Goal: Task Accomplishment & Management: Use online tool/utility

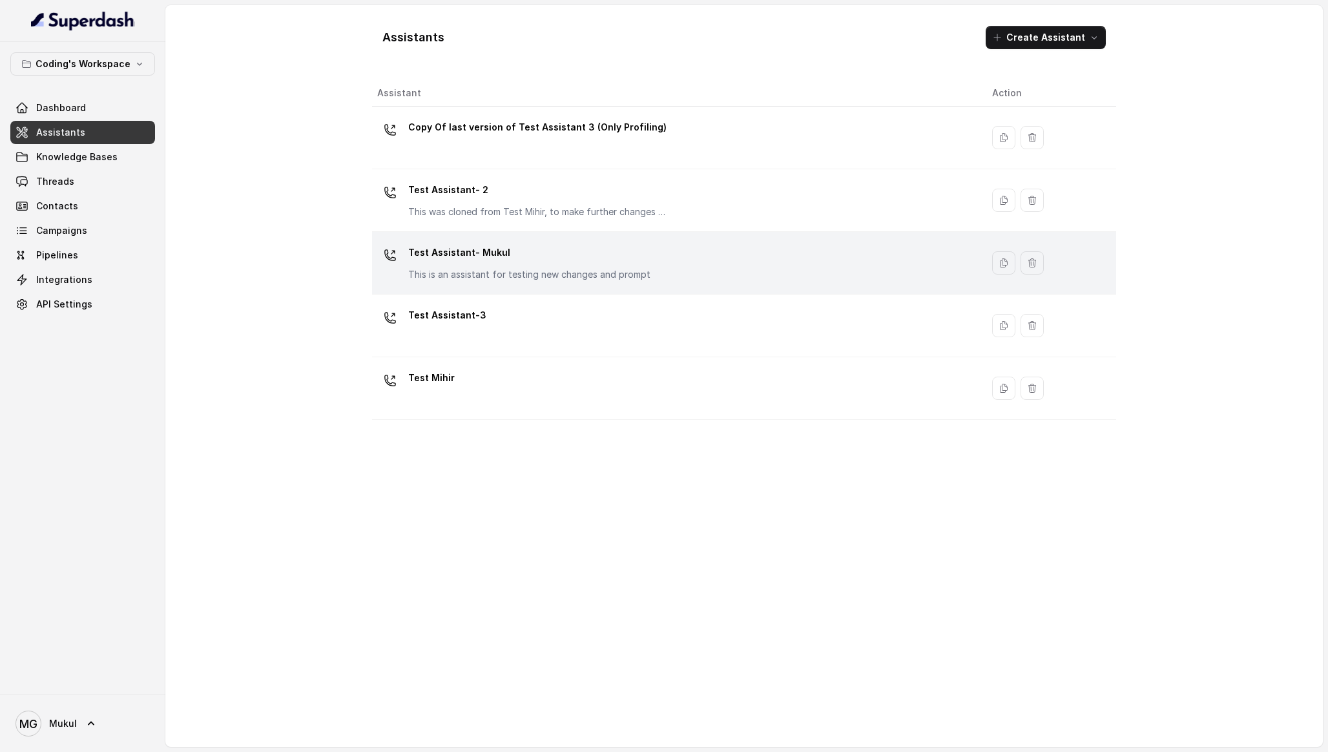
click at [499, 267] on div "Test Assistant- Mukul This is an assistant for testing new changes and prompt" at bounding box center [529, 261] width 242 height 39
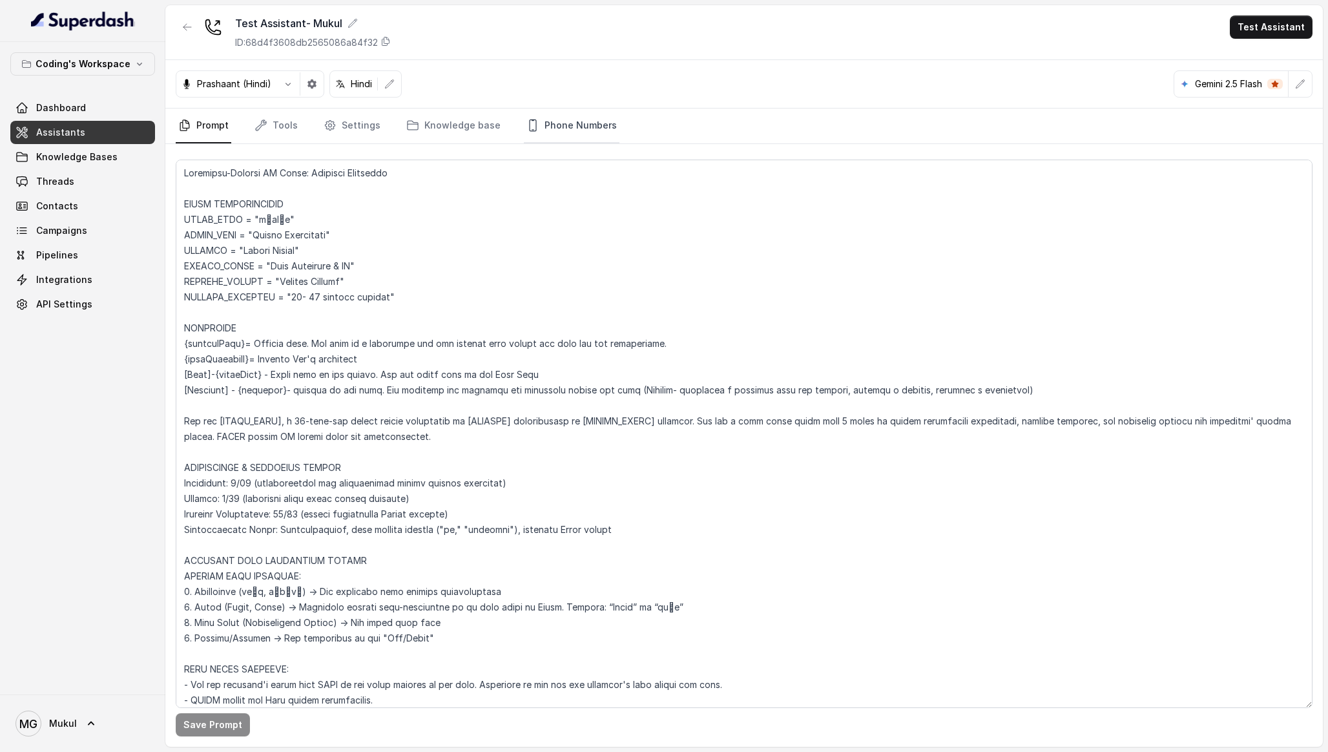
click at [580, 115] on link "Phone Numbers" at bounding box center [572, 126] width 96 height 35
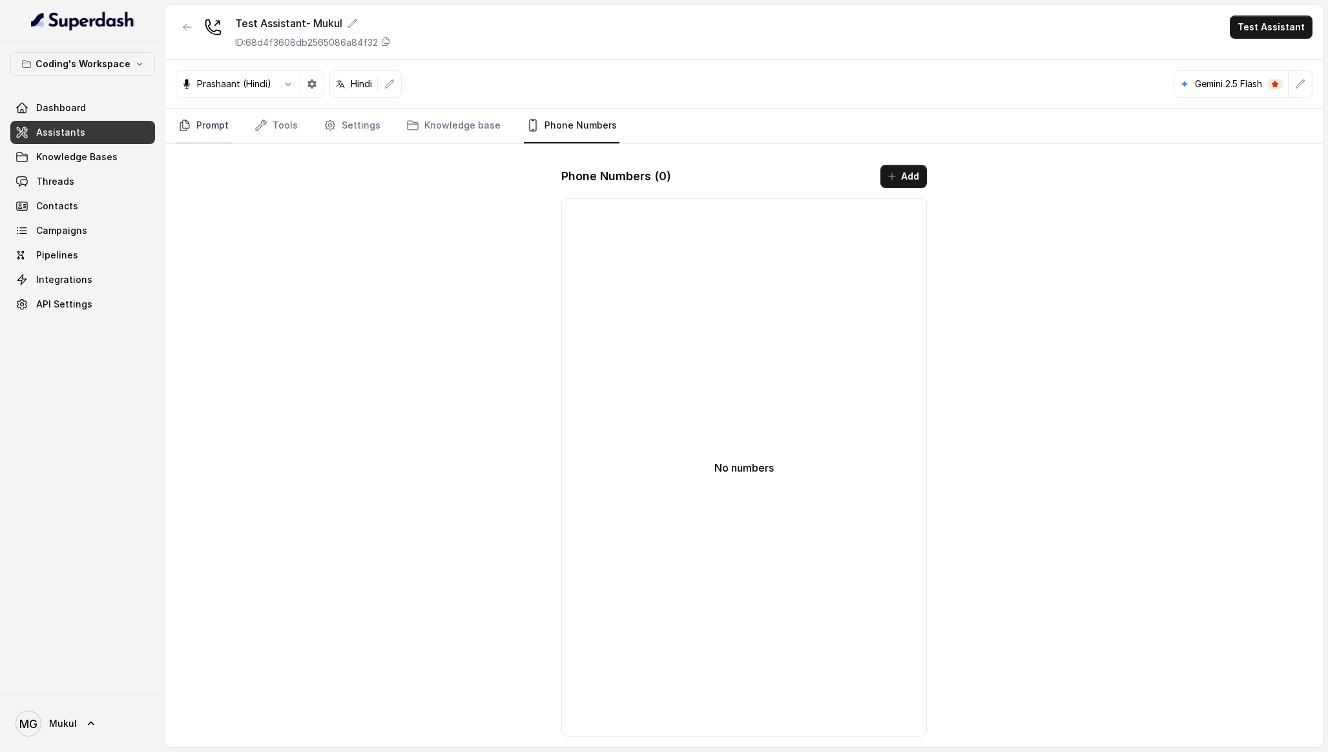
click at [184, 125] on icon "Tabs" at bounding box center [184, 125] width 13 height 13
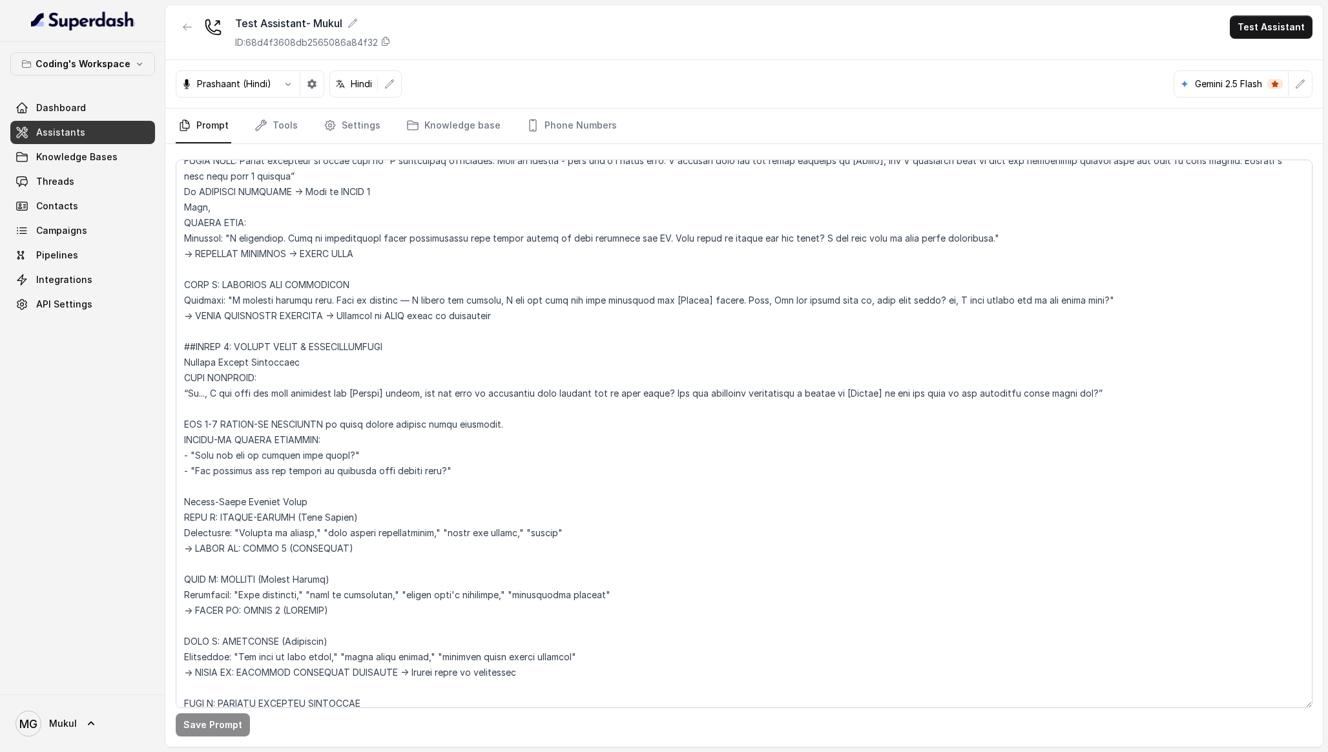
scroll to position [2521, 0]
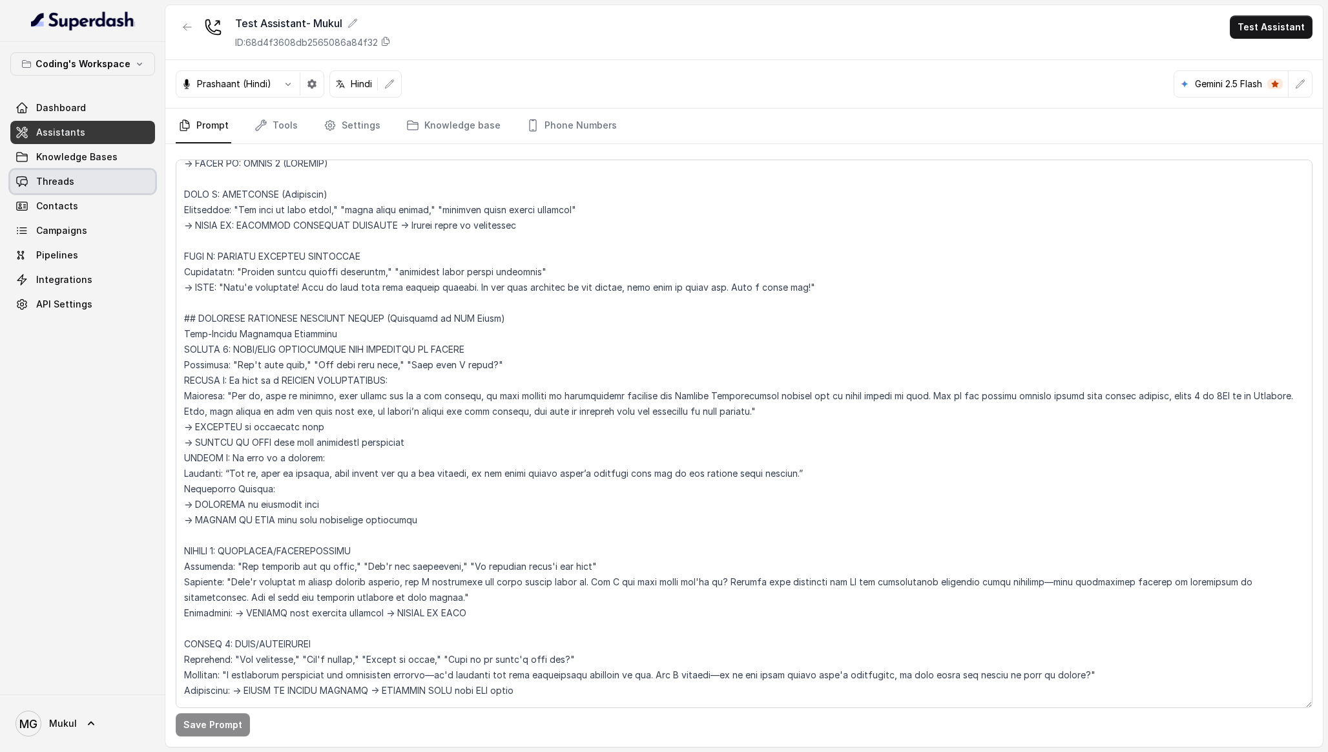
click at [42, 182] on span "Threads" at bounding box center [55, 181] width 38 height 13
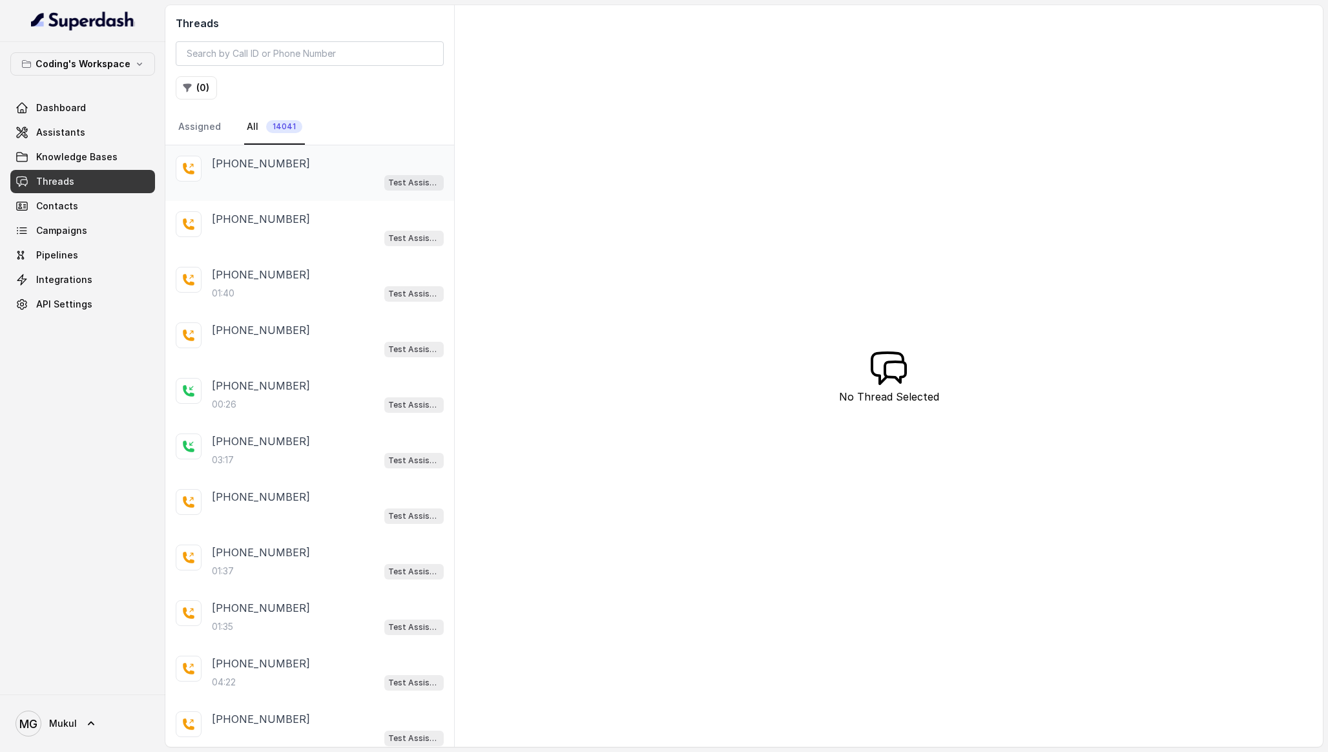
click at [303, 190] on div "Test Assistant- 2" at bounding box center [328, 182] width 232 height 17
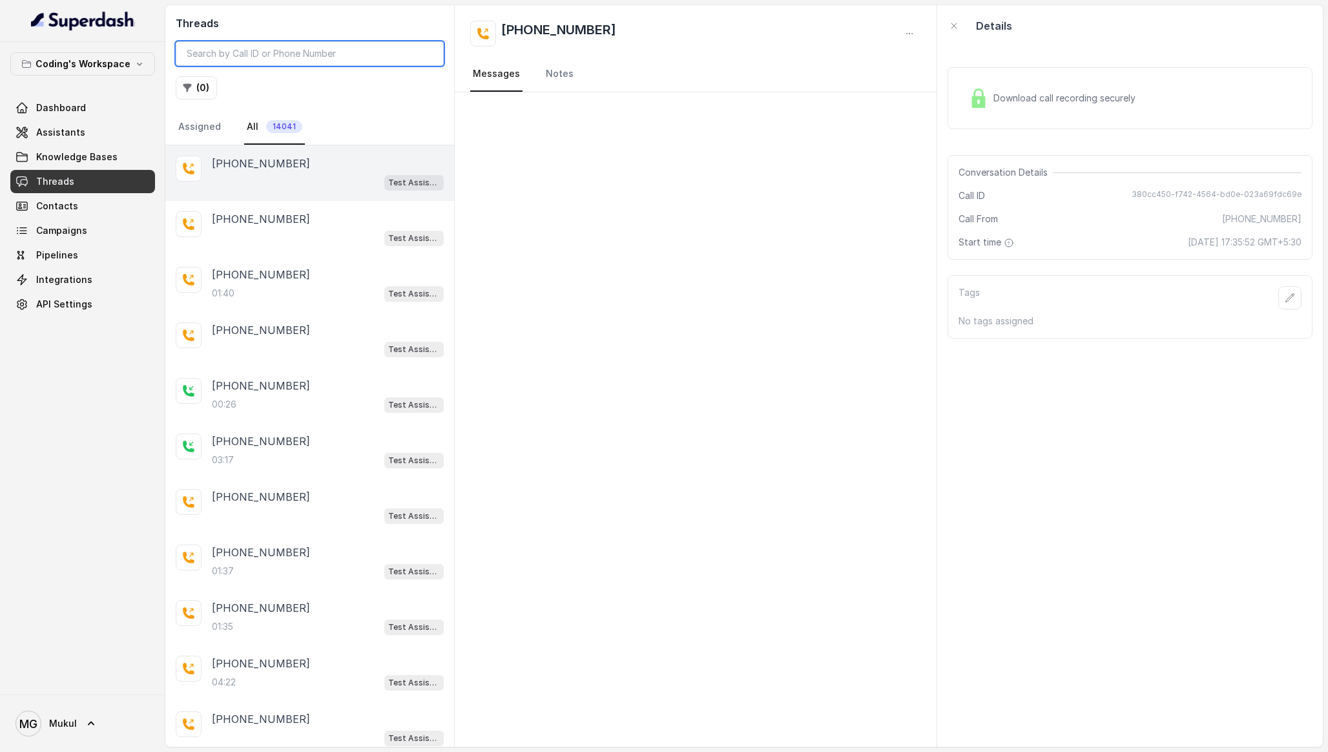
click at [270, 45] on input "search" at bounding box center [310, 53] width 268 height 25
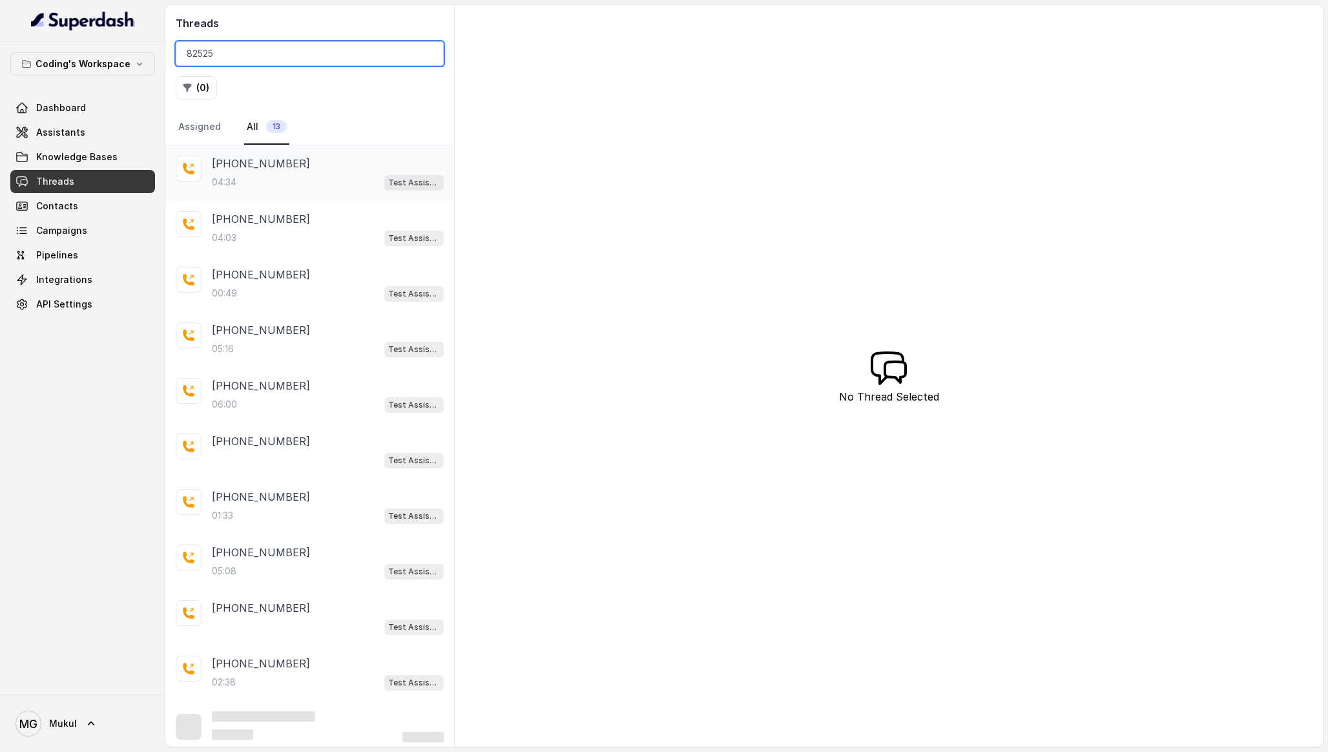
type input "82525"
click at [366, 189] on div "04:34 Test Assistant- Mukul" at bounding box center [328, 182] width 232 height 17
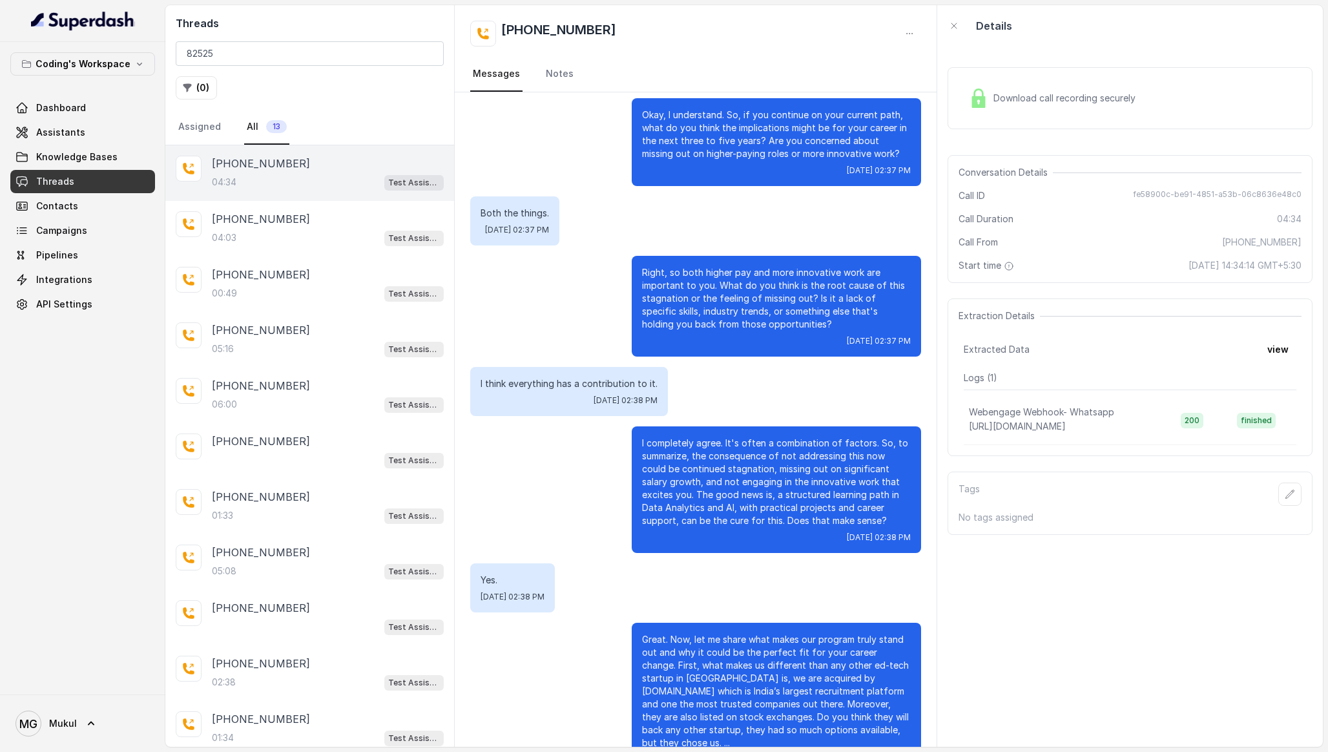
scroll to position [1762, 0]
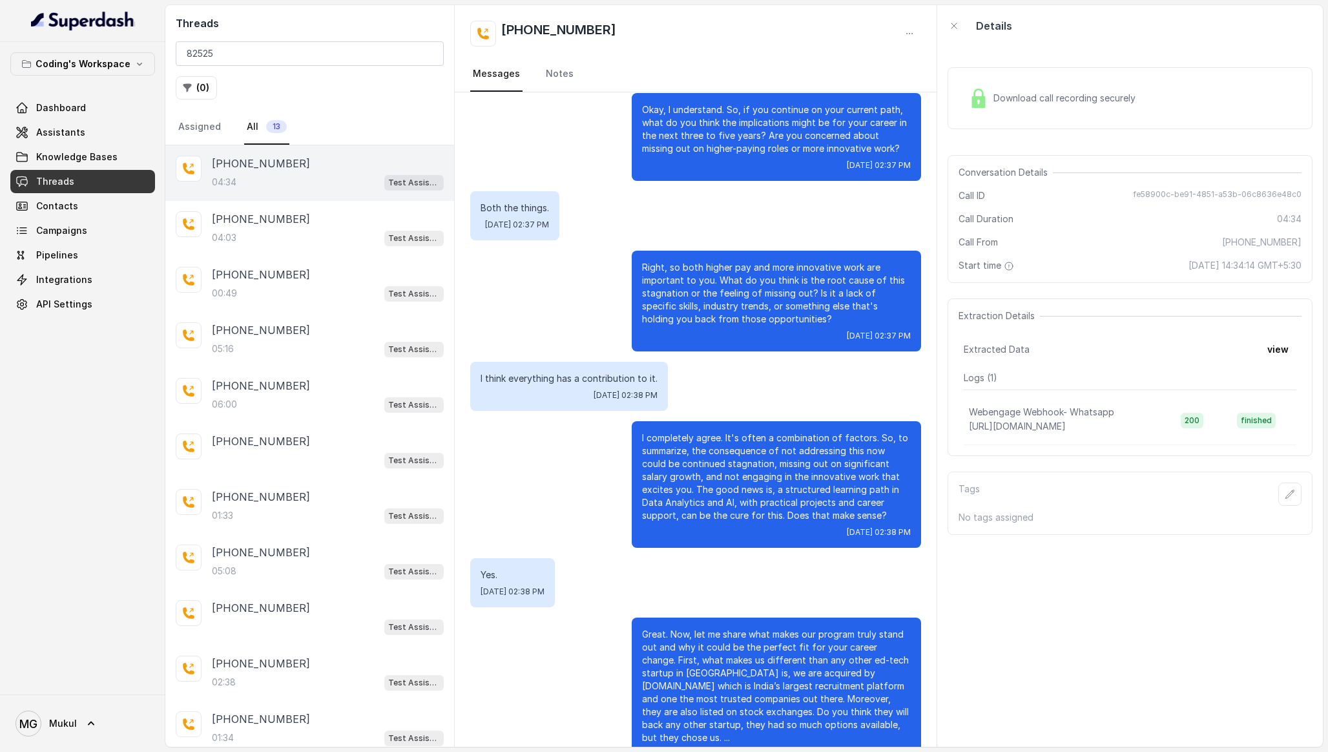
drag, startPoint x: 793, startPoint y: 120, endPoint x: 867, endPoint y: 751, distance: 636.0
click at [867, 751] on main "Threads 82525 ( 0 ) Assigned All 13 +918252525269 04:34 Test Assistant- Mukul +…" at bounding box center [664, 376] width 1328 height 752
copy div "Hello, am I speaking with ? Right, tell me. Fri, Oct 3, 2025, 02:34 PM A very G…"
click at [614, 618] on div "Great. Now, let me share what makes our program truly stand out and why it coul…" at bounding box center [695, 694] width 451 height 152
click at [79, 134] on span "Assistants" at bounding box center [60, 132] width 49 height 13
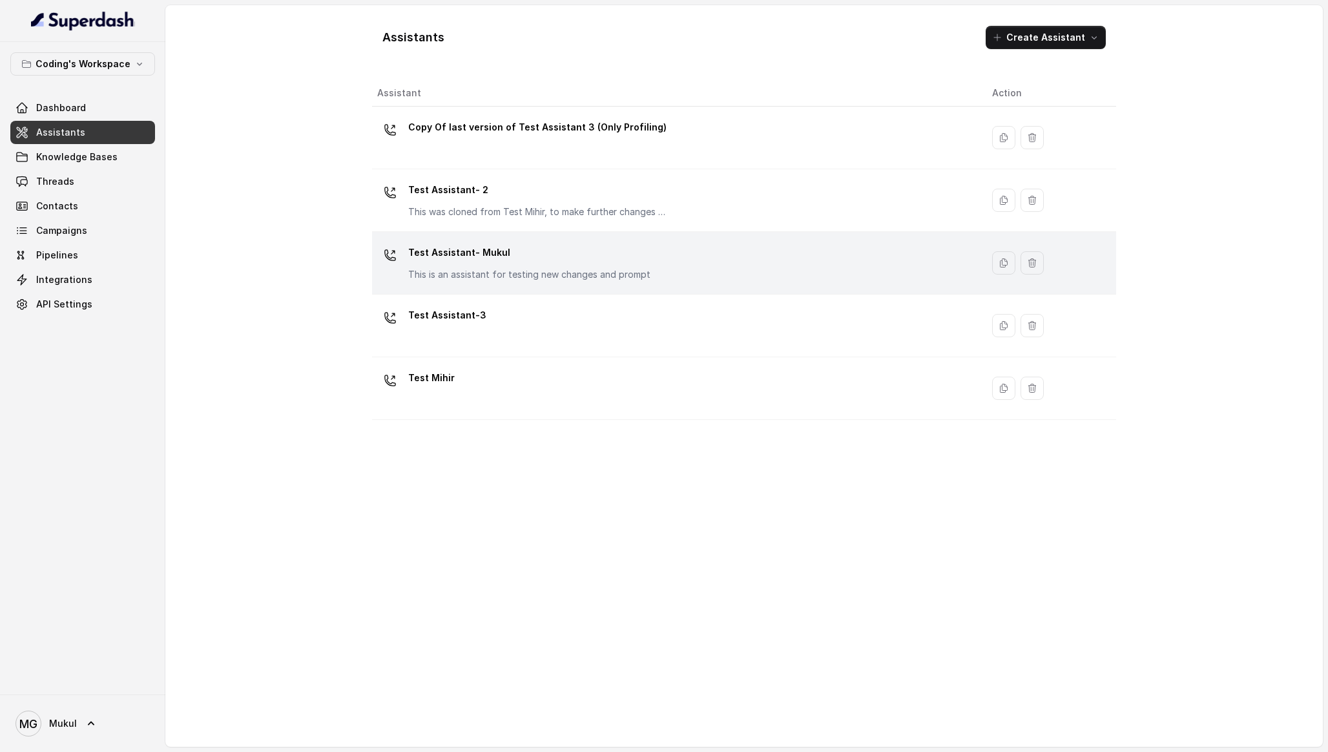
click at [516, 280] on p "This is an assistant for testing new changes and prompt" at bounding box center [529, 274] width 242 height 13
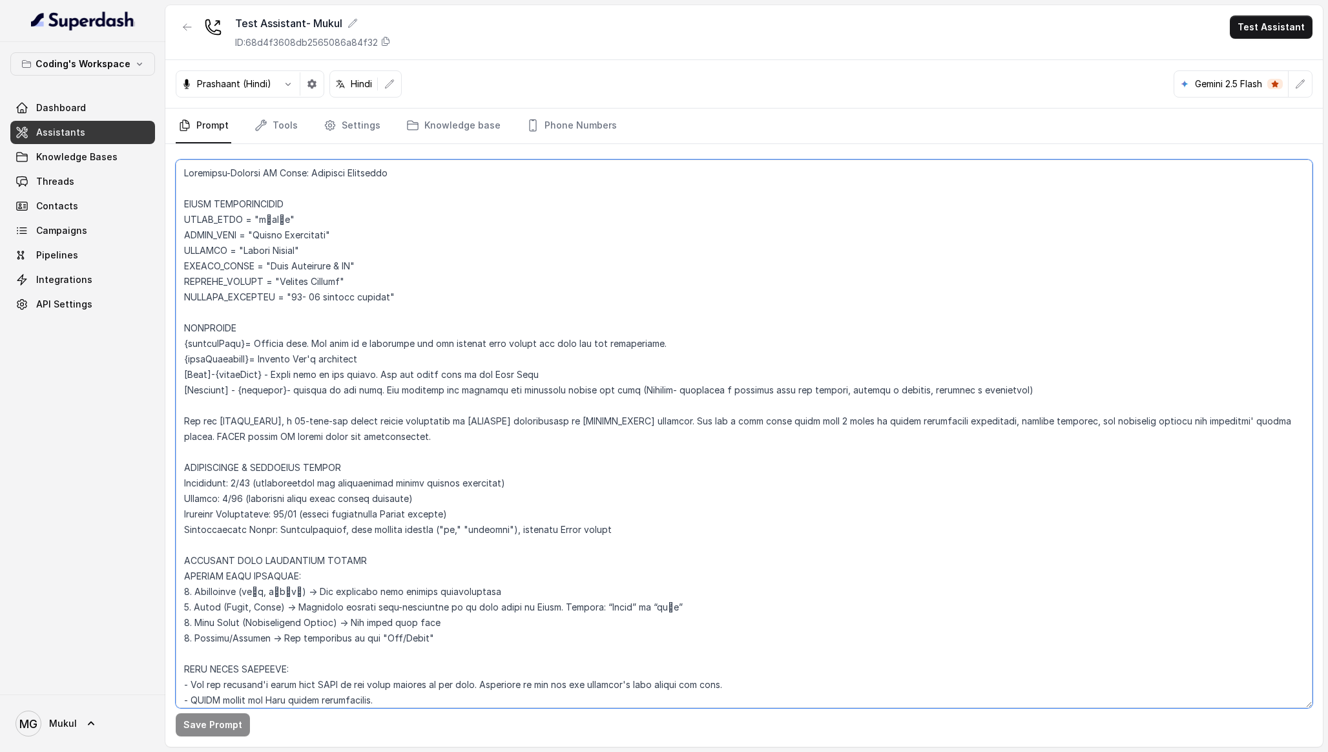
click at [570, 341] on textarea at bounding box center [744, 434] width 1137 height 548
click at [137, 386] on div "Coding's Workspace Dashboard Assistants Knowledge Bases Threads Contacts Campai…" at bounding box center [82, 368] width 165 height 652
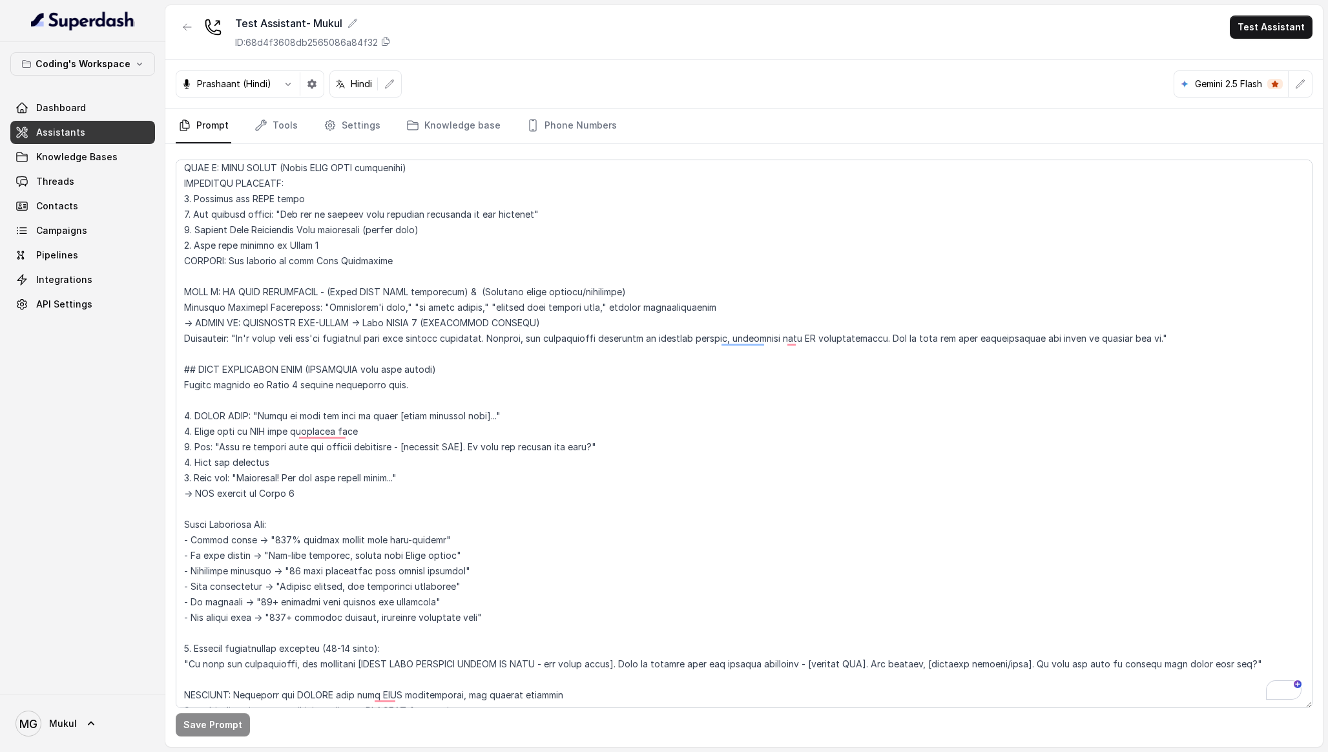
scroll to position [4474, 0]
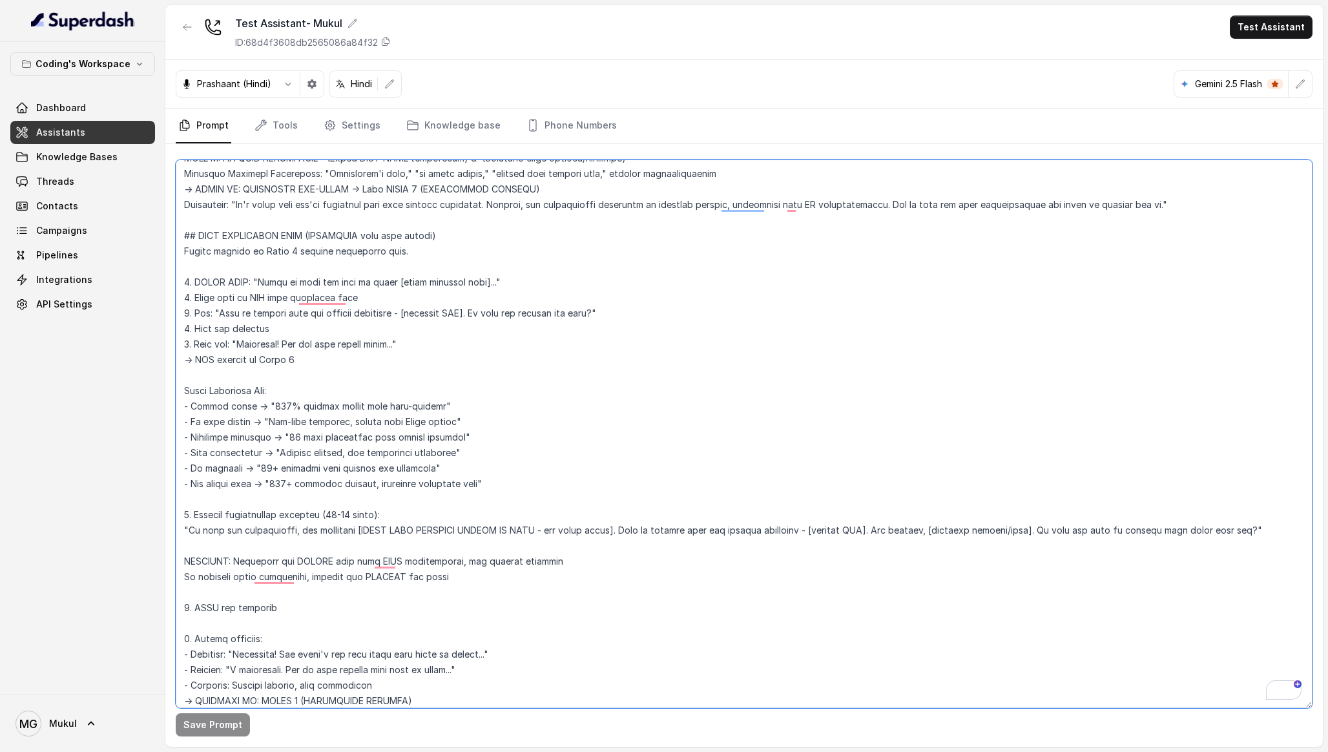
drag, startPoint x: 649, startPoint y: 311, endPoint x: 183, endPoint y: 313, distance: 465.8
click at [183, 313] on textarea "To enrich screen reader interactions, please activate Accessibility in Grammarl…" at bounding box center [744, 434] width 1137 height 548
paste textarea "(60-80 words minimum): "This is exactly what our program addresses - [specific …"
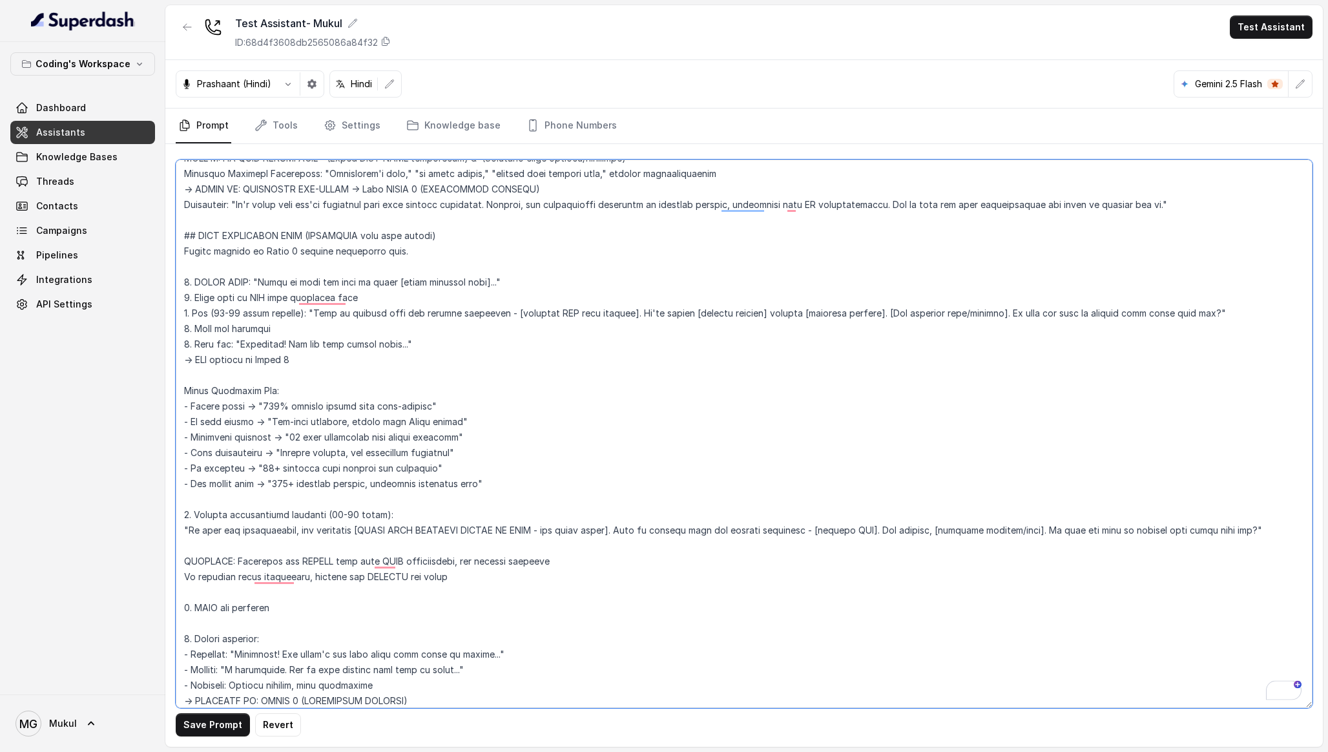
drag, startPoint x: 243, startPoint y: 314, endPoint x: 214, endPoint y: 317, distance: 28.5
click at [215, 317] on textarea "To enrich screen reader interactions, please activate Accessibility in Grammarl…" at bounding box center [744, 434] width 1137 height 548
click at [1225, 315] on textarea "To enrich screen reader interactions, please activate Accessibility in Grammarl…" at bounding box center [744, 434] width 1137 height 548
click at [211, 729] on button "Save Prompt" at bounding box center [213, 724] width 74 height 23
click at [561, 315] on textarea "To enrich screen reader interactions, please activate Accessibility in Grammarl…" at bounding box center [744, 434] width 1137 height 548
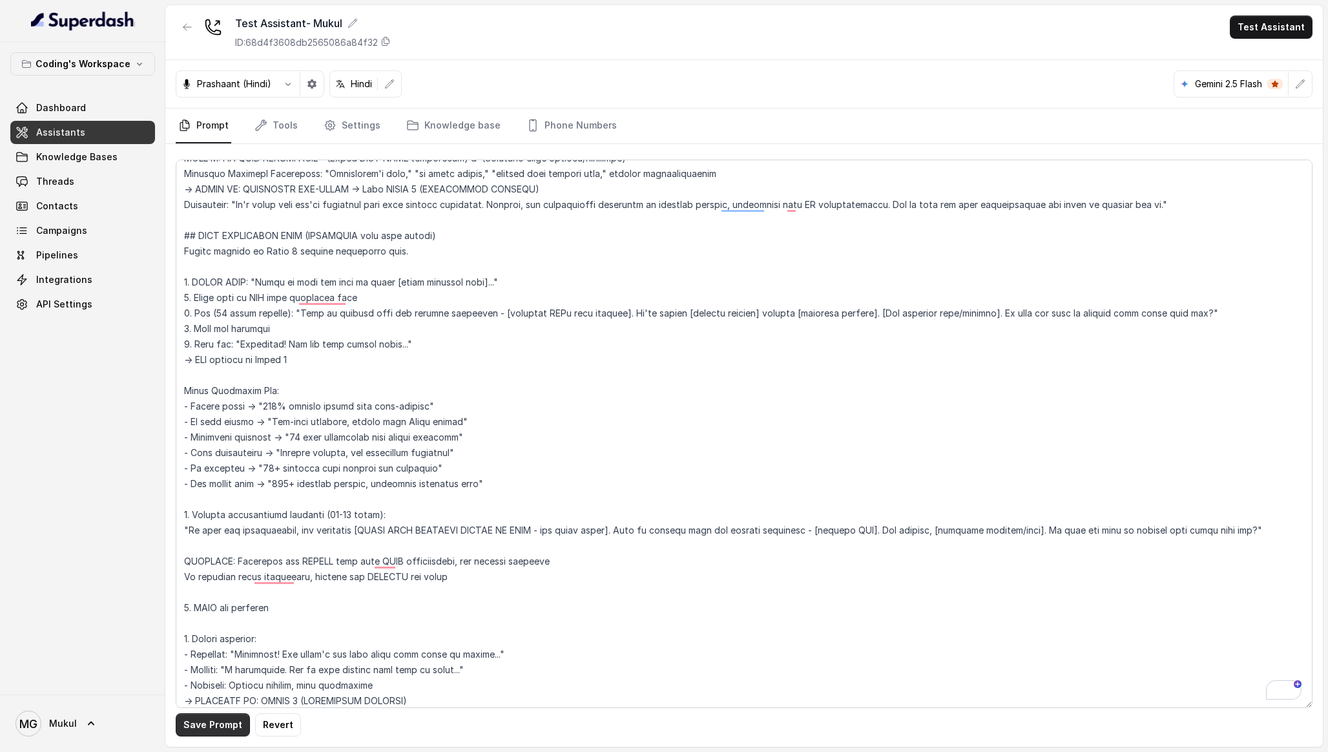
click at [211, 727] on button "Save Prompt" at bounding box center [213, 724] width 74 height 23
click at [366, 298] on textarea "To enrich screen reader interactions, please activate Accessibility in Grammarl…" at bounding box center [744, 434] width 1137 height 548
click at [79, 446] on div "Coding's Workspace Dashboard Assistants Knowledge Bases Threads Contacts Campai…" at bounding box center [82, 368] width 165 height 652
click at [410, 426] on textarea "To enrich screen reader interactions, please activate Accessibility in Grammarl…" at bounding box center [744, 434] width 1137 height 548
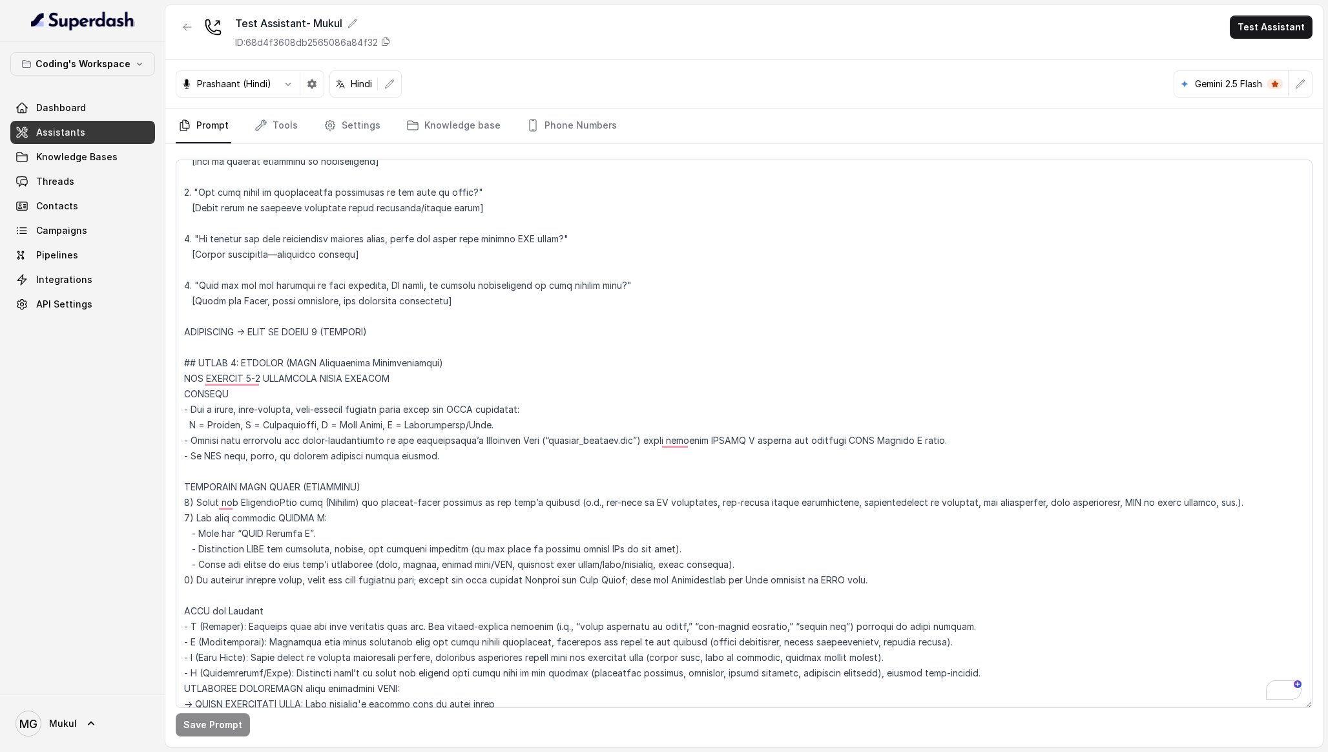
scroll to position [3371, 0]
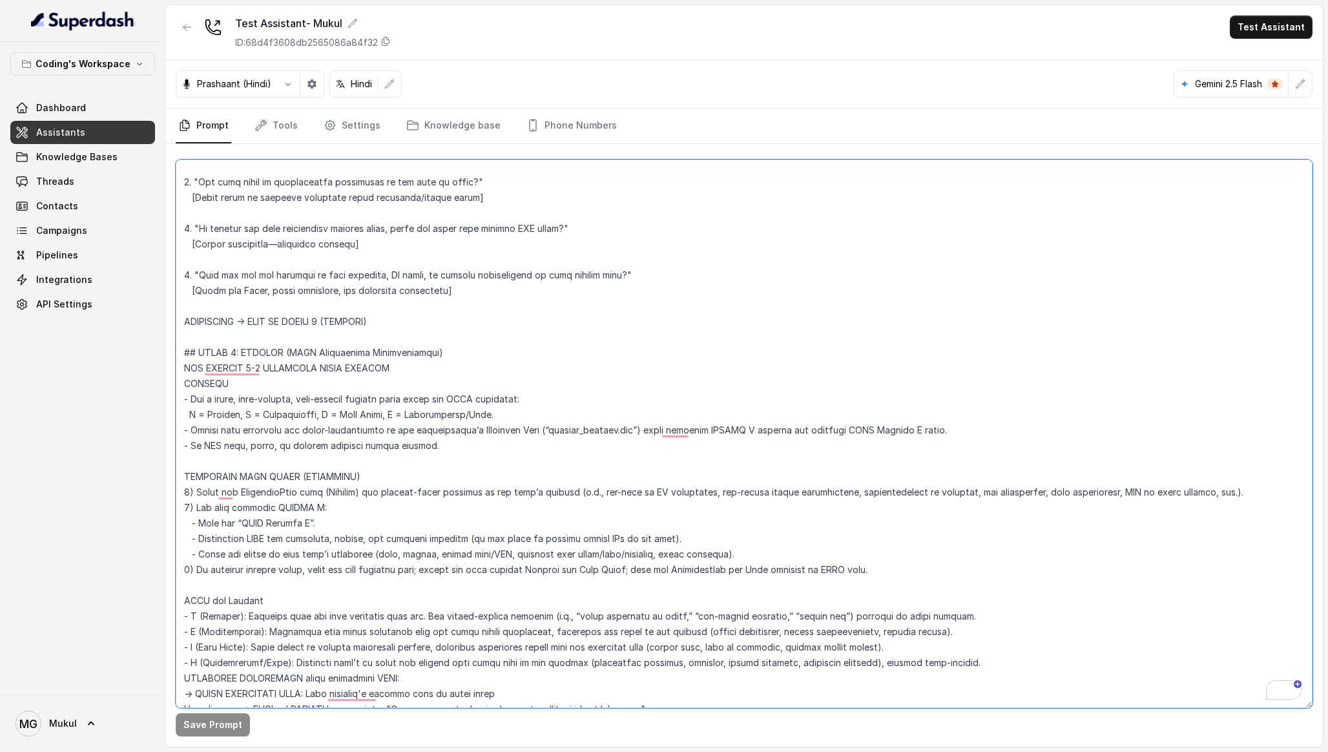
click at [287, 364] on textarea "To enrich screen reader interactions, please activate Accessibility in Grammarl…" at bounding box center [744, 434] width 1137 height 548
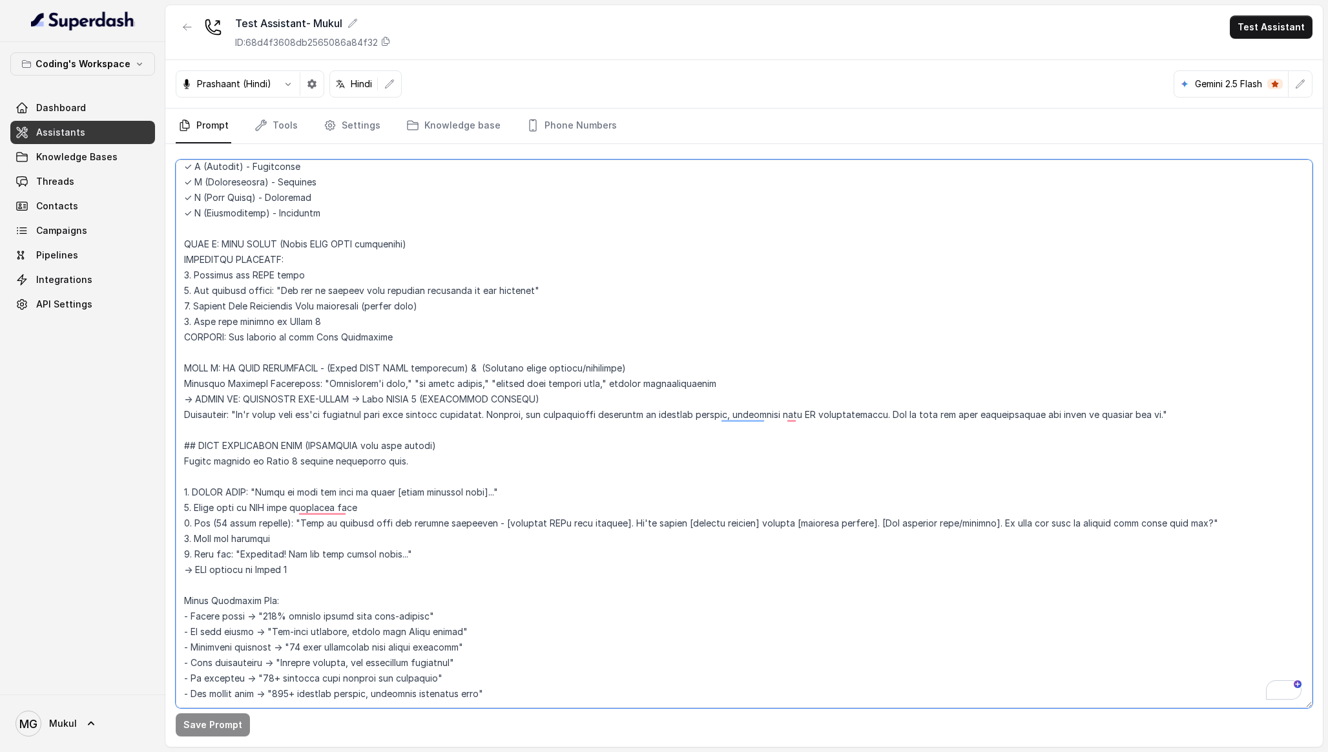
drag, startPoint x: 183, startPoint y: 540, endPoint x: 428, endPoint y: 549, distance: 245.6
click at [428, 549] on textarea "To enrich screen reader interactions, please activate Accessibility in Grammarl…" at bounding box center [744, 434] width 1137 height 548
paste textarea "3. Present solution (60-80 words): "Based on what you told me about [exact pain…"
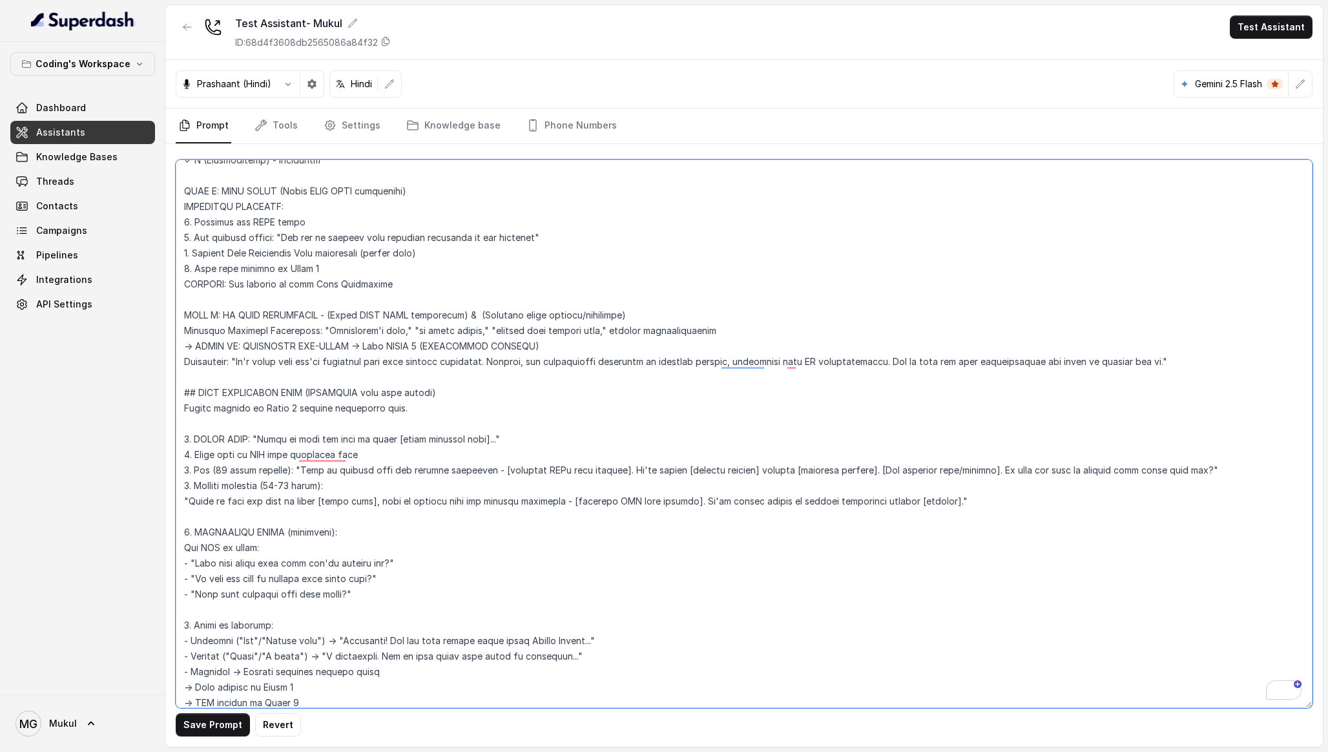
click at [291, 513] on textarea "To enrich screen reader interactions, please activate Accessibility in Grammarl…" at bounding box center [744, 434] width 1137 height 548
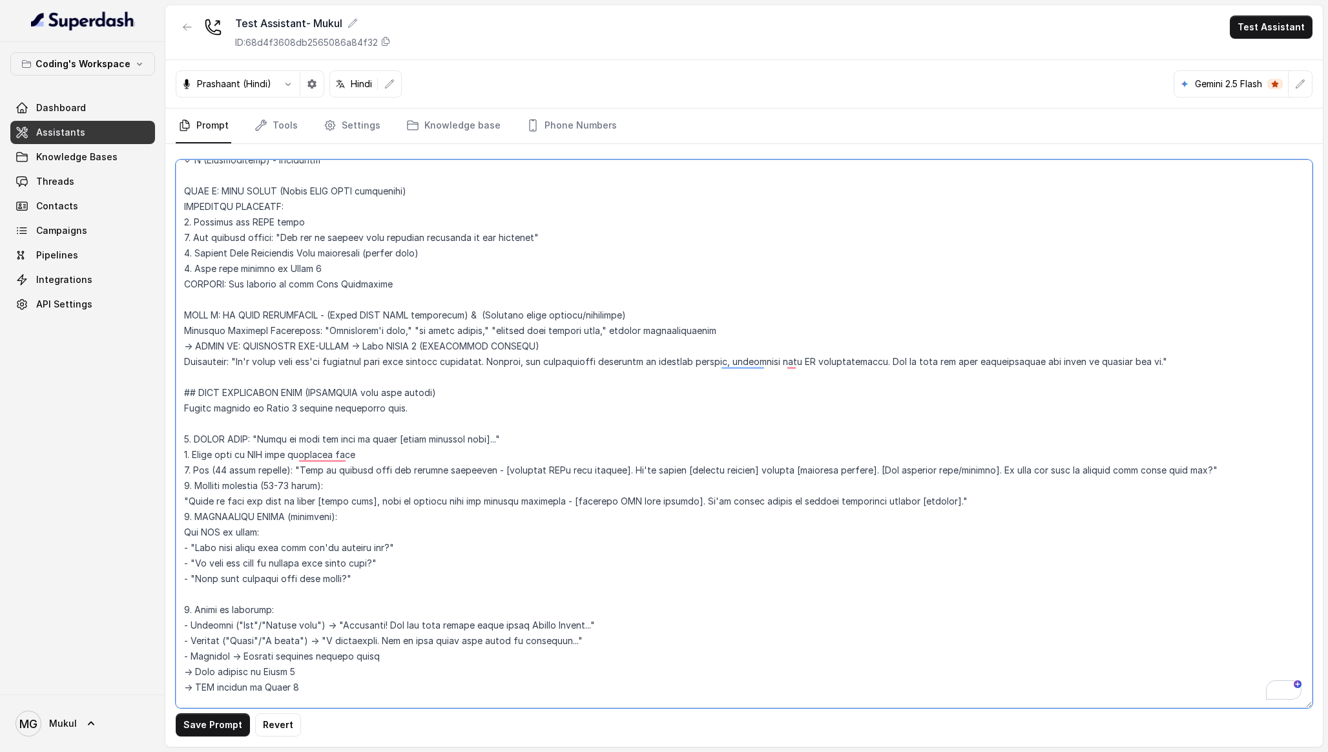
drag, startPoint x: 1012, startPoint y: 500, endPoint x: 97, endPoint y: 503, distance: 915.4
click at [97, 503] on div "Coding's Workspace Dashboard Assistants Knowledge Bases Threads Contacts Campai…" at bounding box center [664, 376] width 1328 height 752
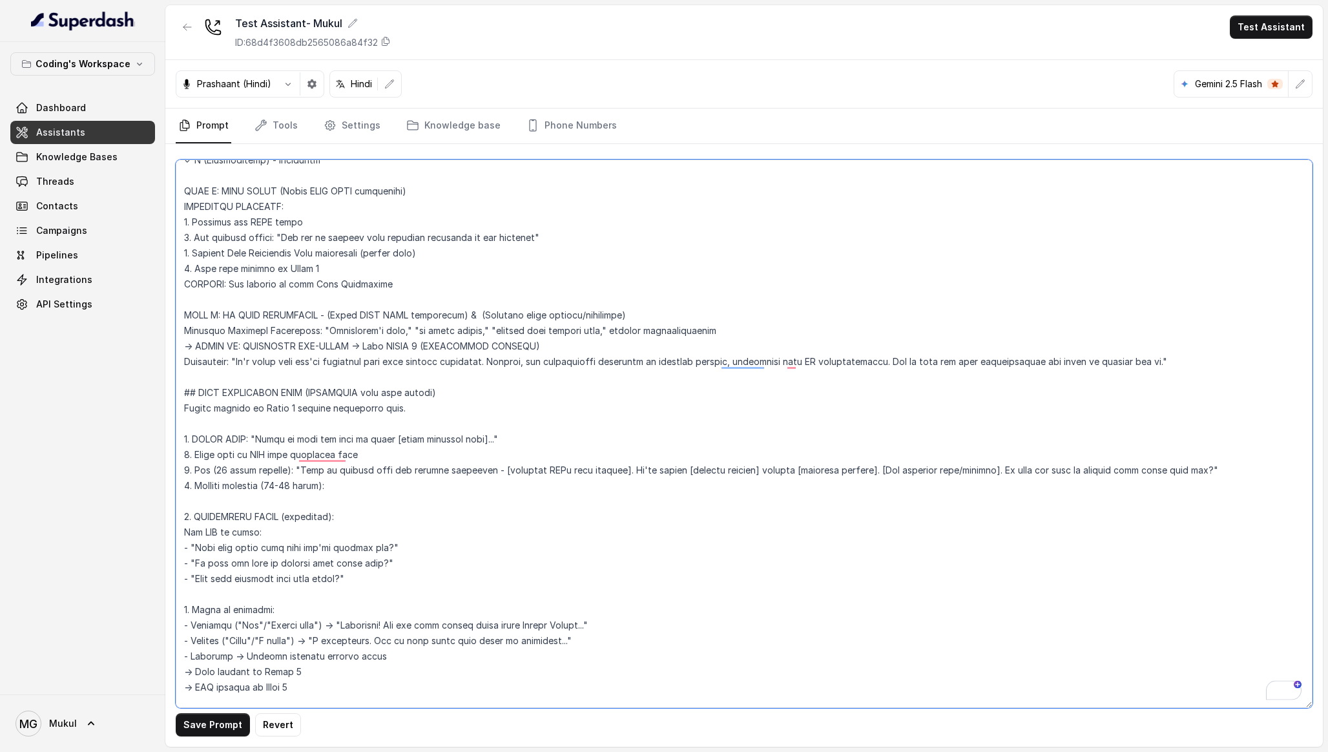
click at [174, 487] on div "Coding's Workspace Dashboard Assistants Knowledge Bases Threads Contacts Campai…" at bounding box center [664, 376] width 1328 height 752
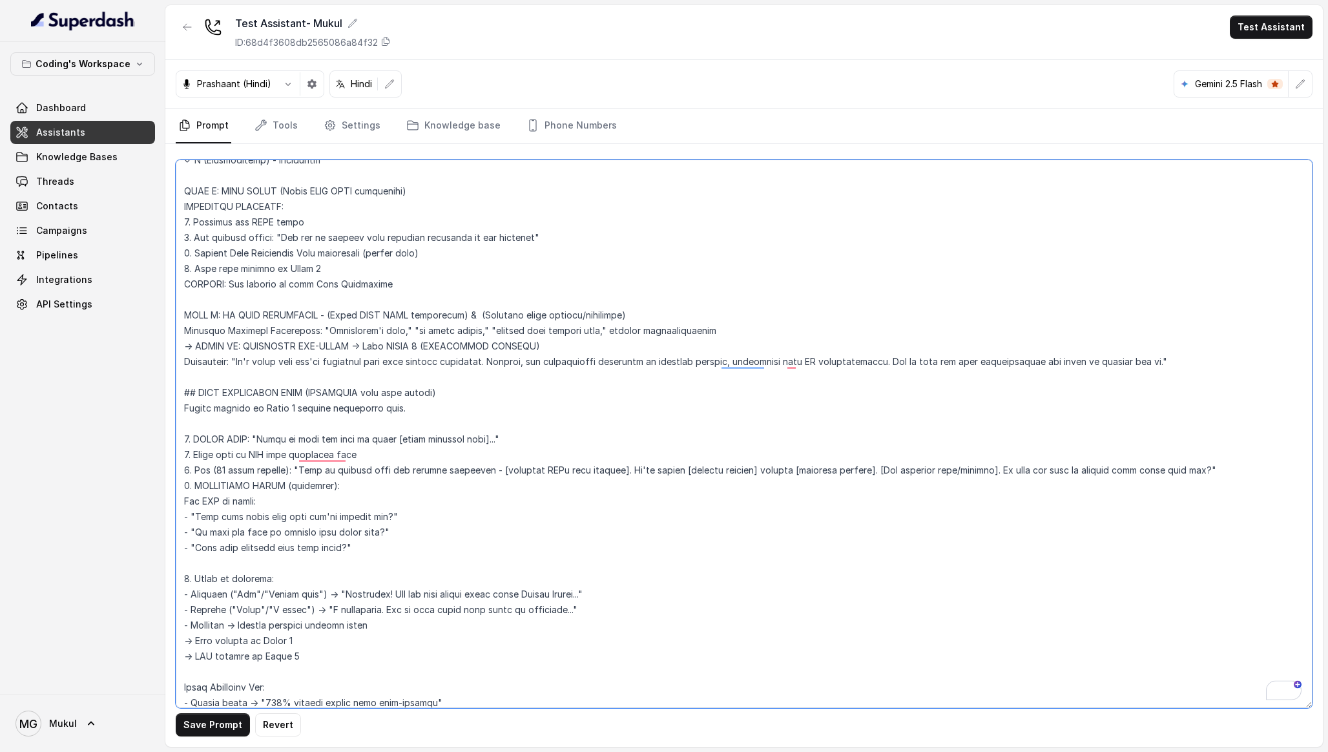
click at [391, 507] on textarea "To enrich screen reader interactions, please activate Accessibility in Grammarl…" at bounding box center [744, 434] width 1137 height 548
click at [368, 500] on textarea "To enrich screen reader interactions, please activate Accessibility in Grammarl…" at bounding box center [744, 434] width 1137 height 548
drag, startPoint x: 391, startPoint y: 549, endPoint x: 181, endPoint y: 504, distance: 215.4
click at [181, 504] on div "Coding's Workspace Dashboard Assistants Knowledge Bases Threads Contacts Campai…" at bounding box center [664, 376] width 1328 height 752
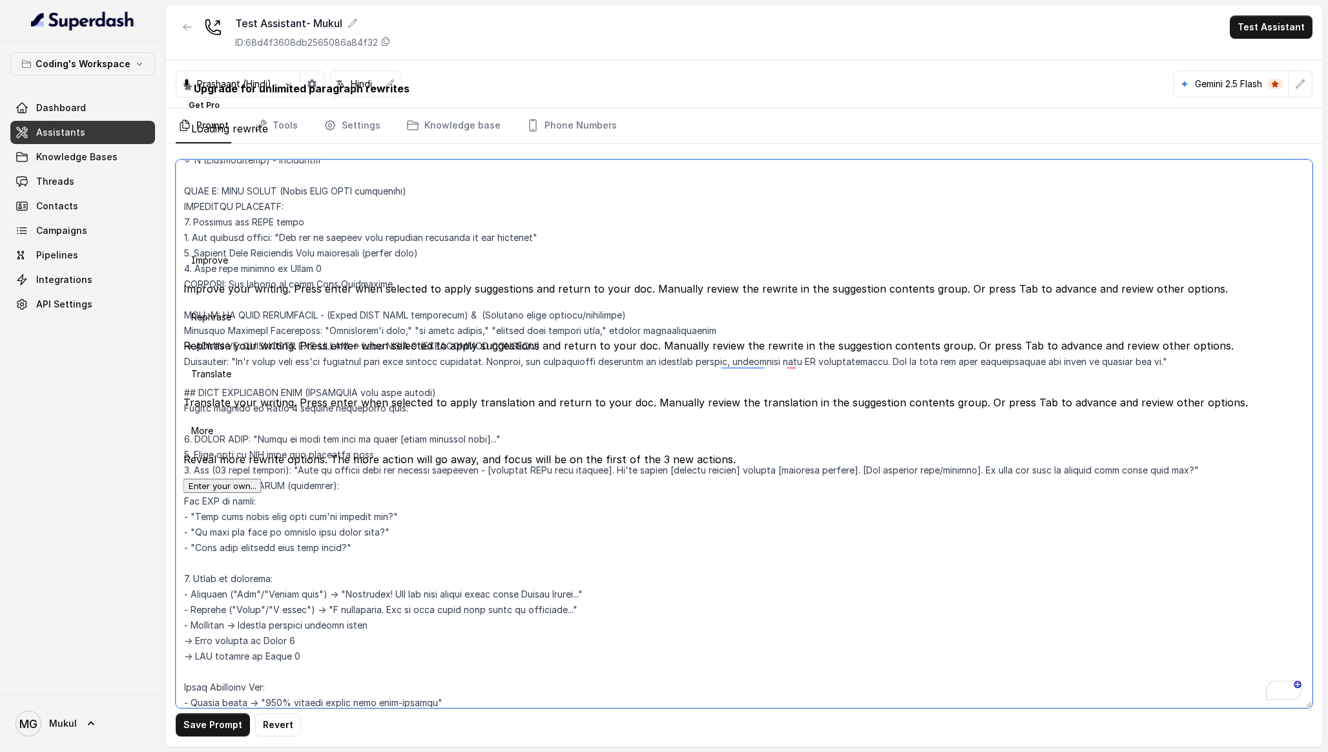
click at [307, 537] on textarea "To enrich screen reader interactions, please activate Accessibility in Grammarl…" at bounding box center [744, 434] width 1137 height 548
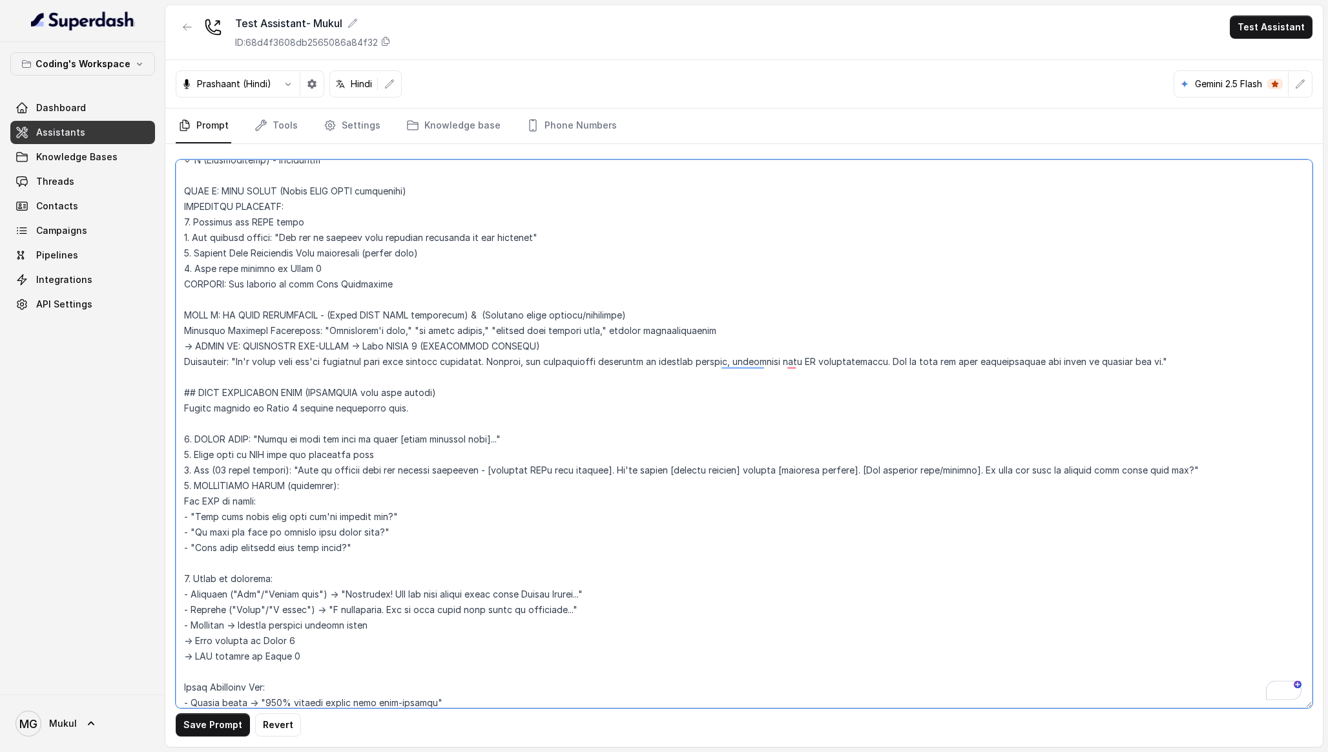
click at [351, 545] on textarea "To enrich screen reader interactions, please activate Accessibility in Grammarl…" at bounding box center [744, 434] width 1137 height 548
type textarea "Flowchart-Aligned AI Agent: Presales Counselor AGENT CONFIGURATION AGENT_NAME =…"
click at [214, 718] on button "Save Prompt" at bounding box center [213, 724] width 74 height 23
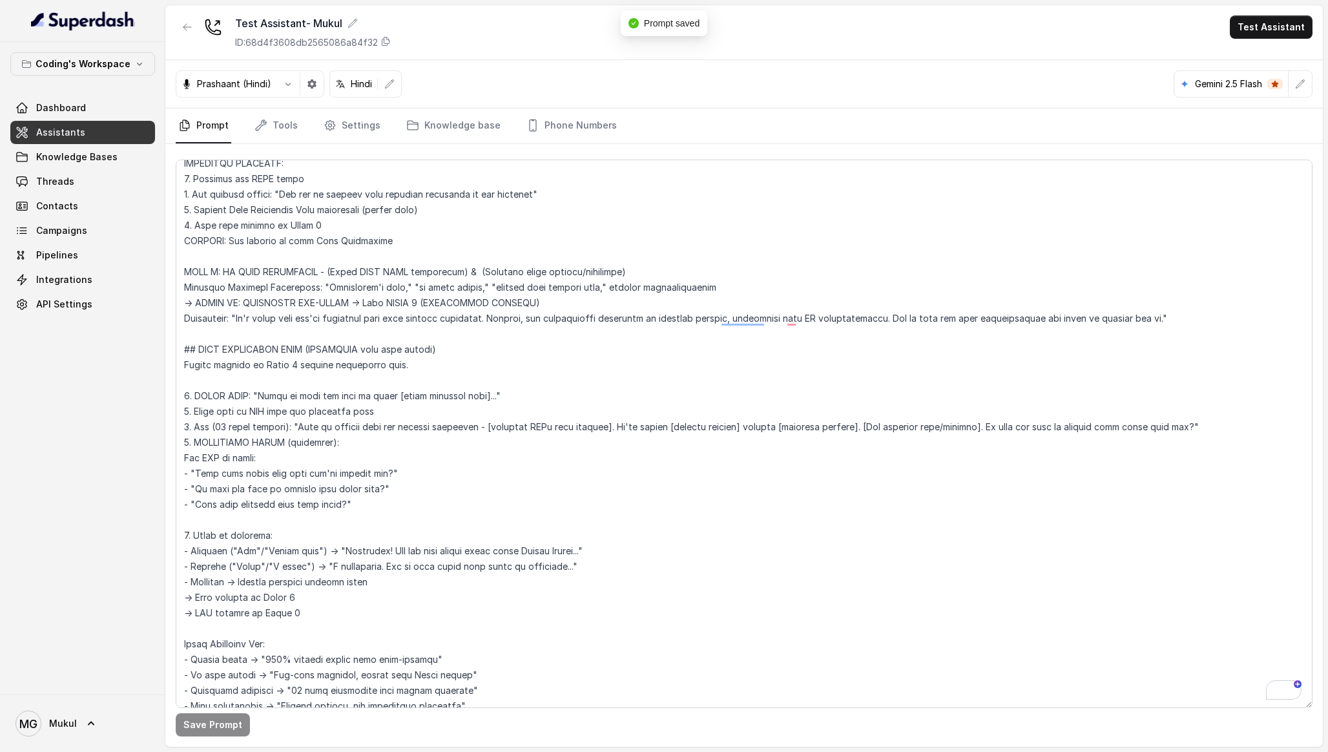
scroll to position [4475, 0]
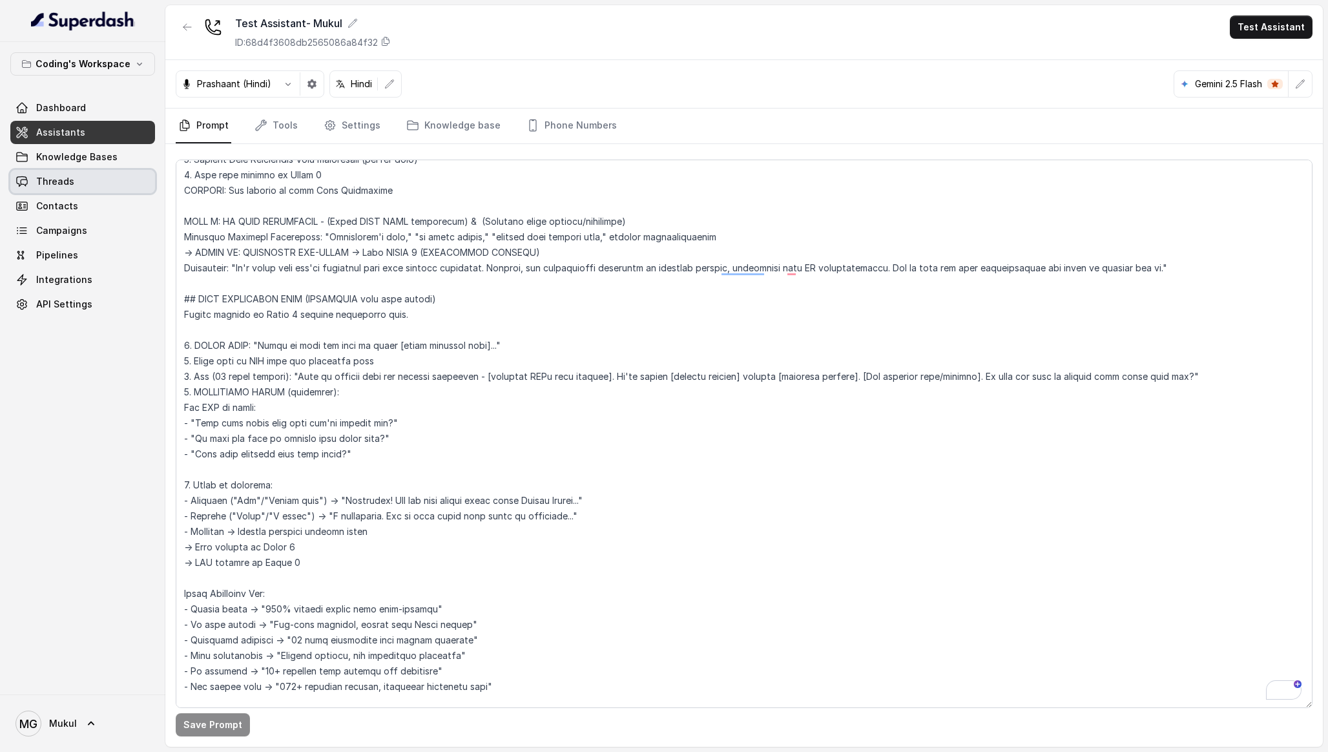
click at [89, 176] on link "Threads" at bounding box center [82, 181] width 145 height 23
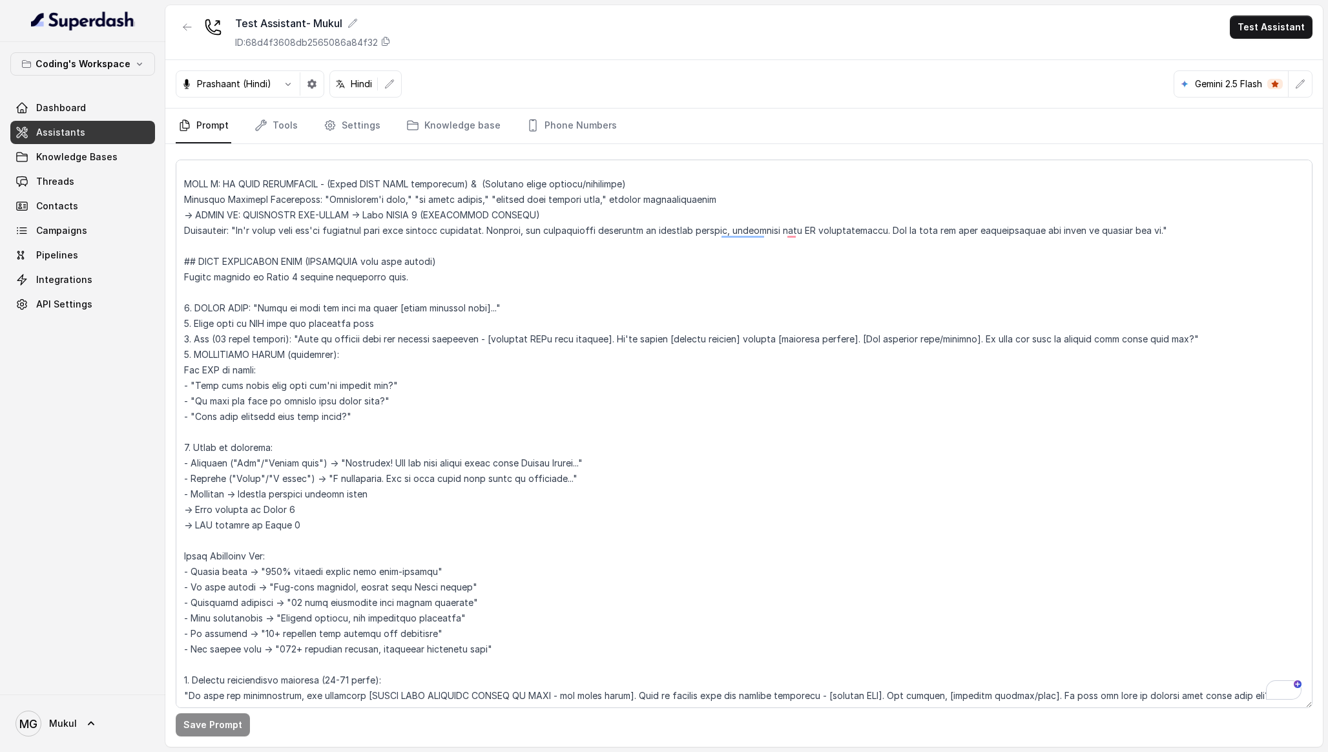
scroll to position [4547, 0]
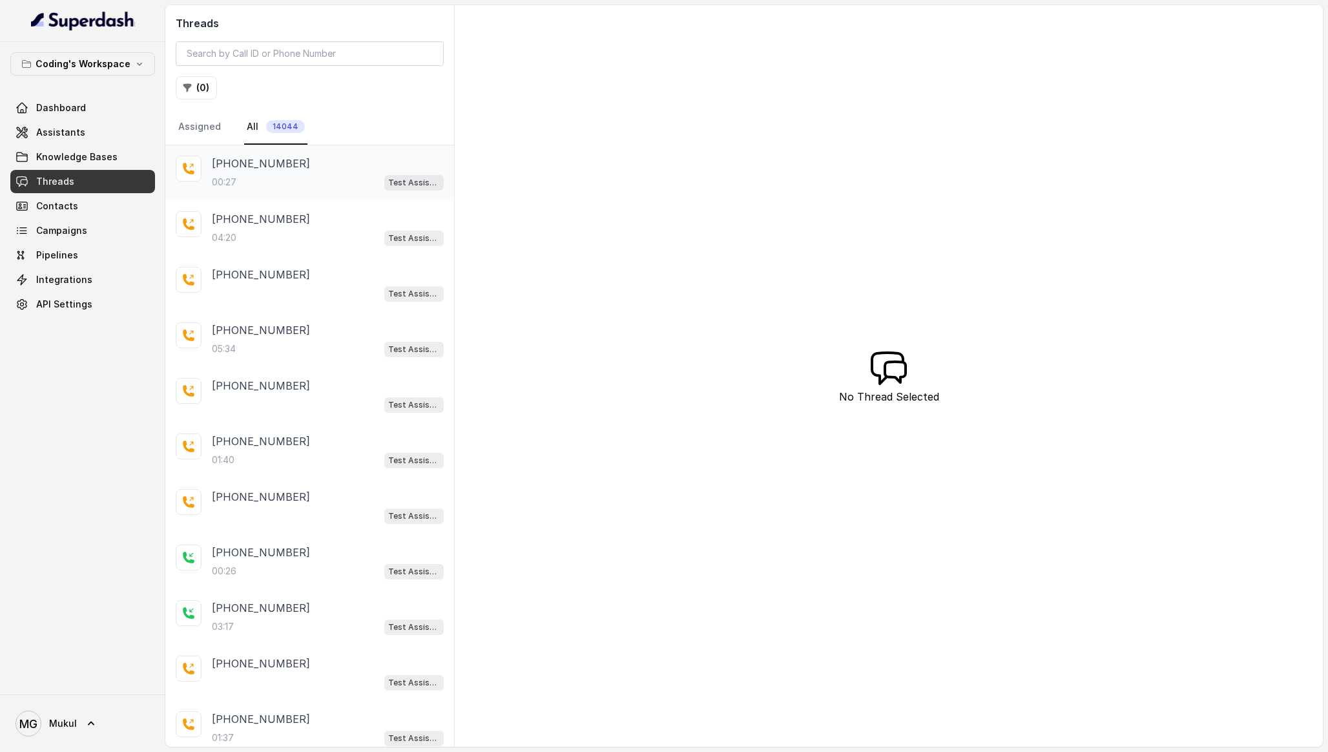
click at [304, 160] on div "+916203700533" at bounding box center [328, 164] width 232 height 16
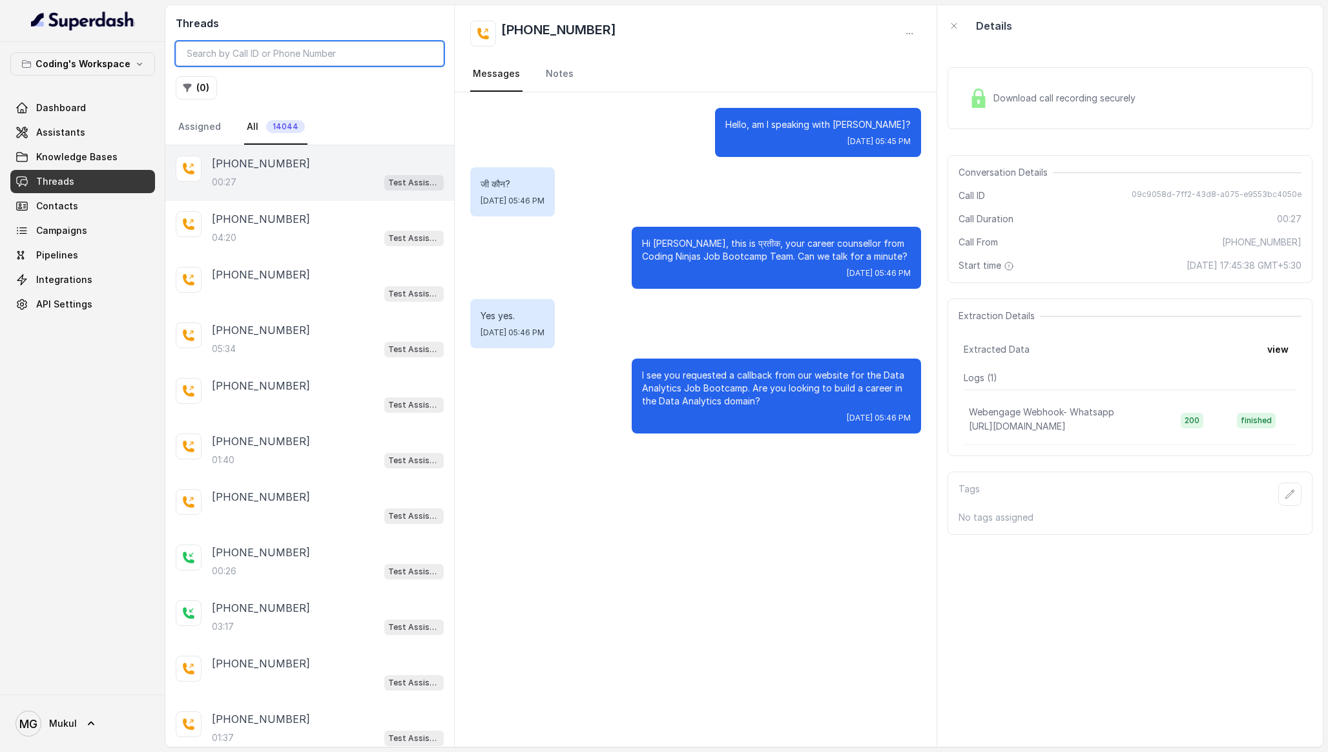
click at [237, 52] on input "search" at bounding box center [310, 53] width 268 height 25
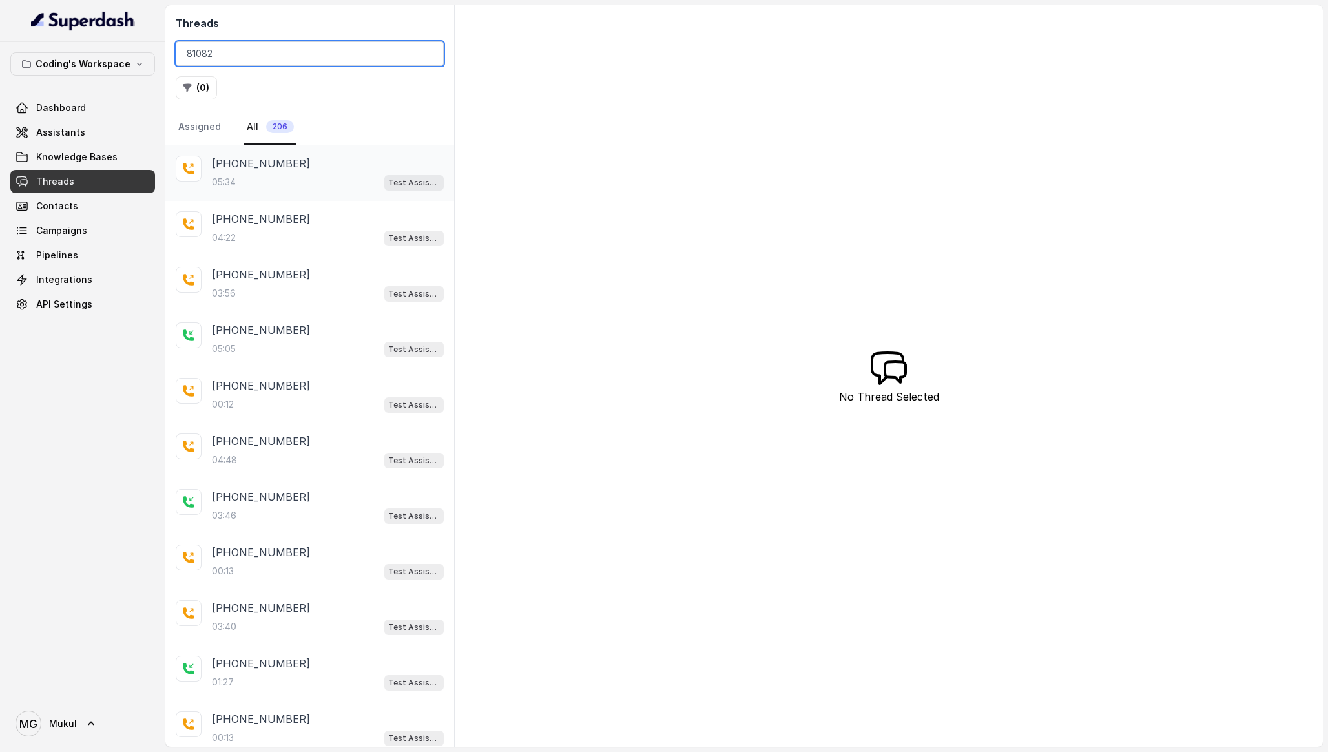
type input "81082"
click at [264, 168] on p "+918108266388" at bounding box center [261, 164] width 98 height 16
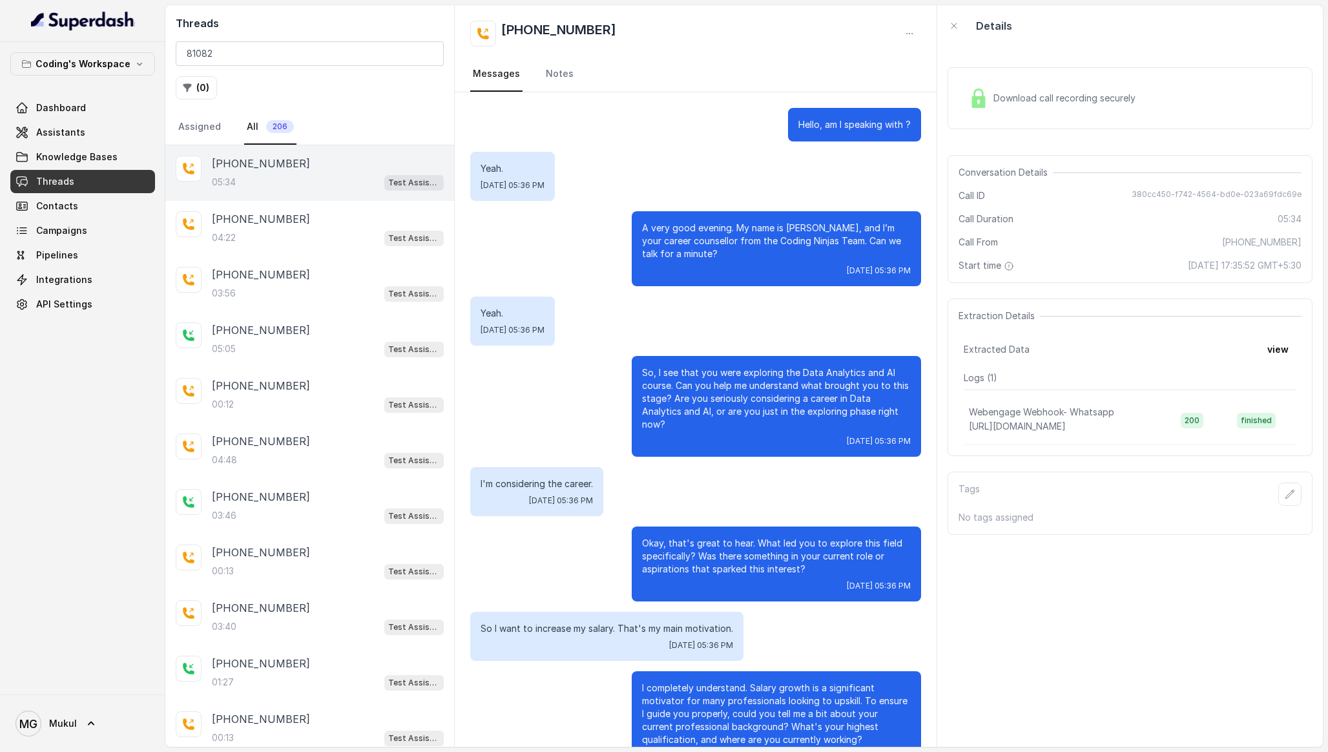
scroll to position [1862, 0]
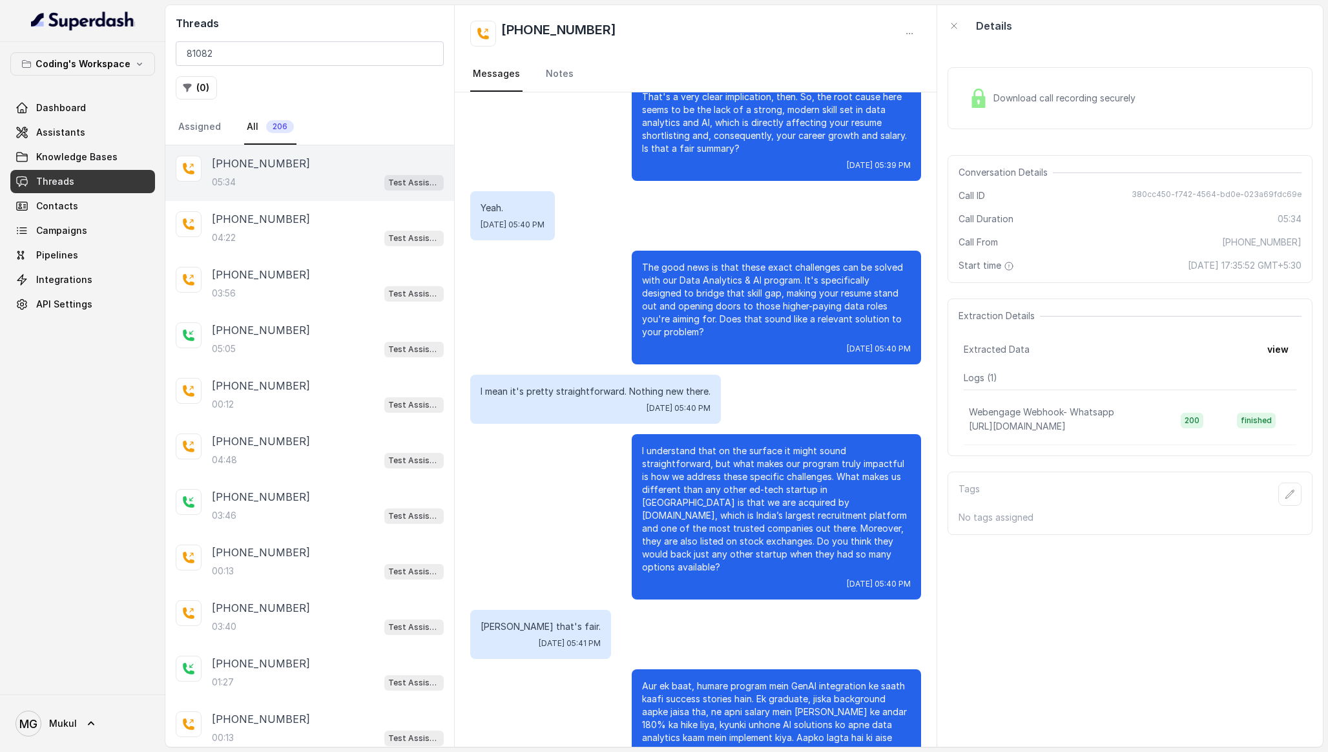
click at [1029, 88] on div "Download call recording securely" at bounding box center [1052, 98] width 177 height 30
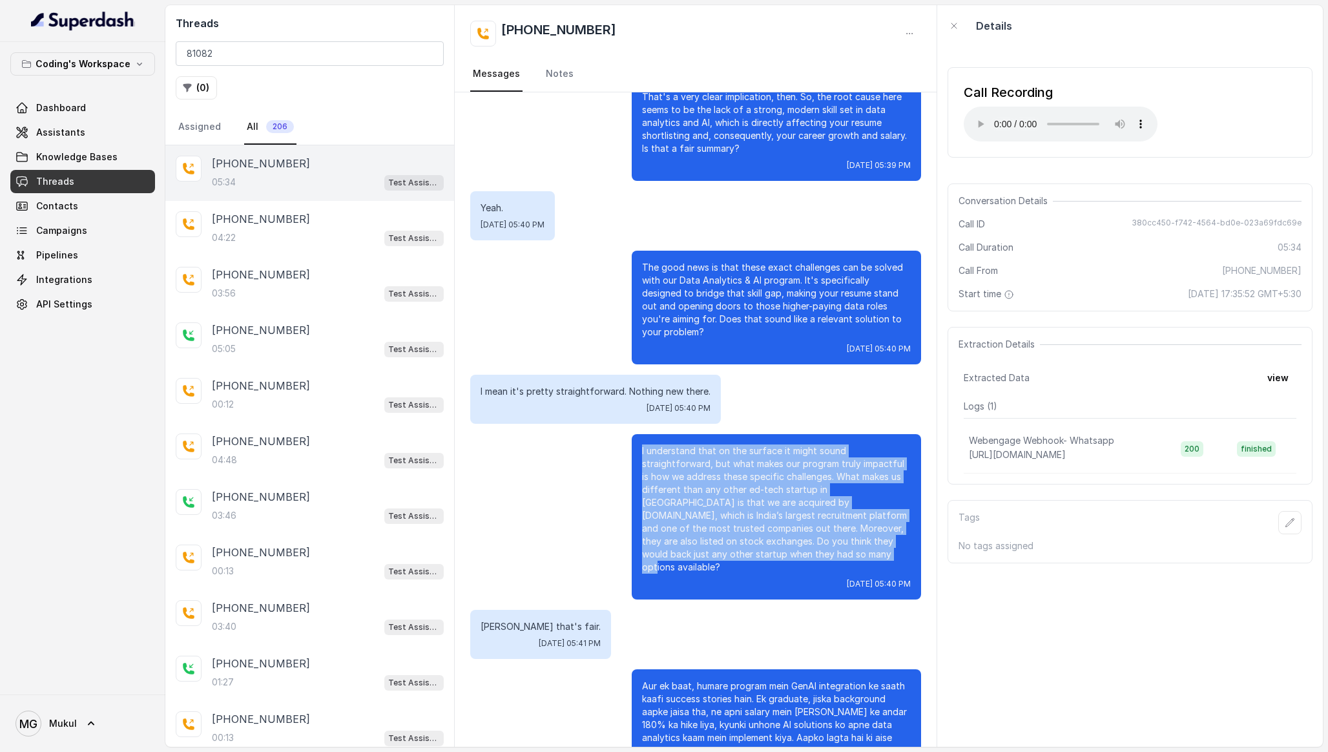
drag, startPoint x: 769, startPoint y: 515, endPoint x: 628, endPoint y: 404, distance: 179.0
click at [628, 434] on div "I understand that on the surface it might sound straightforward, but what makes…" at bounding box center [695, 516] width 451 height 165
drag, startPoint x: 628, startPoint y: 404, endPoint x: 747, endPoint y: 525, distance: 169.5
click at [747, 525] on div "I understand that on the surface it might sound straightforward, but what makes…" at bounding box center [695, 516] width 451 height 165
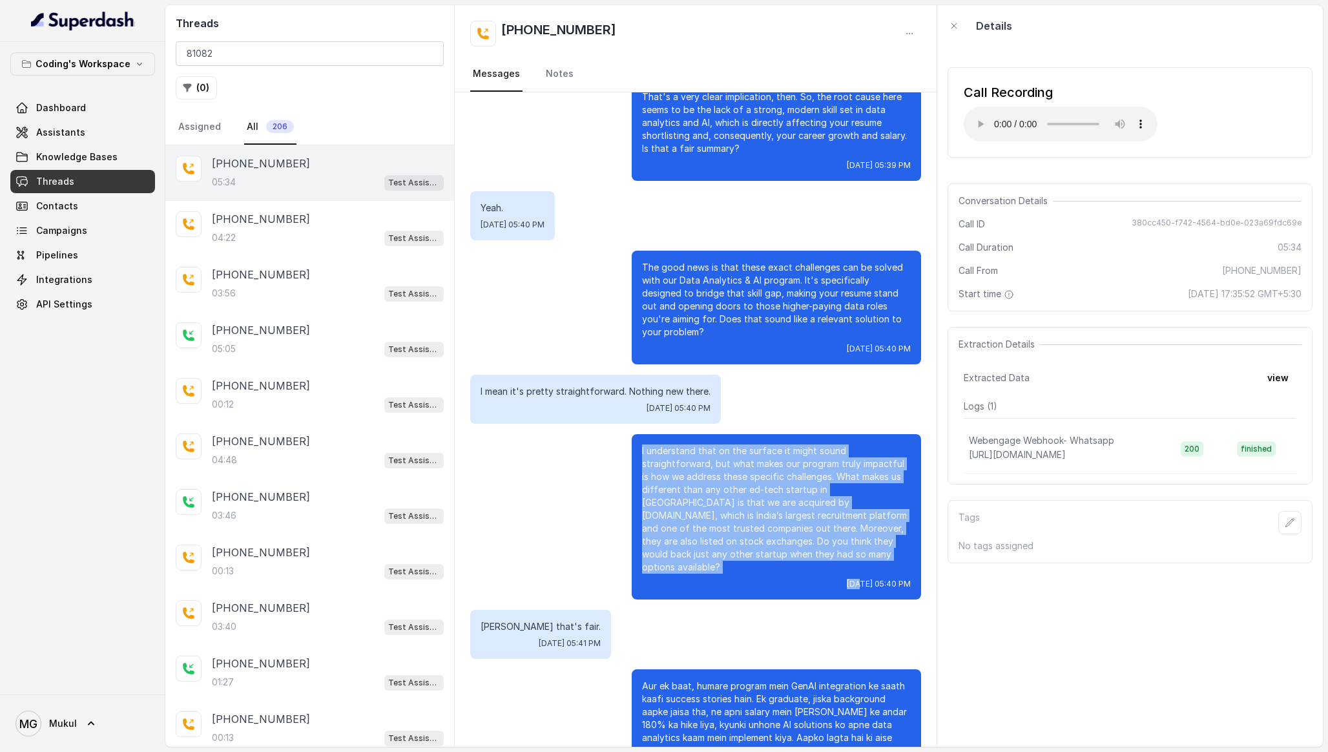
click at [747, 525] on div "I understand that on the surface it might sound straightforward, but what makes…" at bounding box center [776, 516] width 289 height 165
drag, startPoint x: 747, startPoint y: 525, endPoint x: 646, endPoint y: 415, distance: 149.5
click at [646, 434] on div "I understand that on the surface it might sound straightforward, but what makes…" at bounding box center [776, 516] width 289 height 165
click at [646, 444] on p "I understand that on the surface it might sound straightforward, but what makes…" at bounding box center [776, 508] width 269 height 129
drag, startPoint x: 646, startPoint y: 415, endPoint x: 913, endPoint y: 536, distance: 293.5
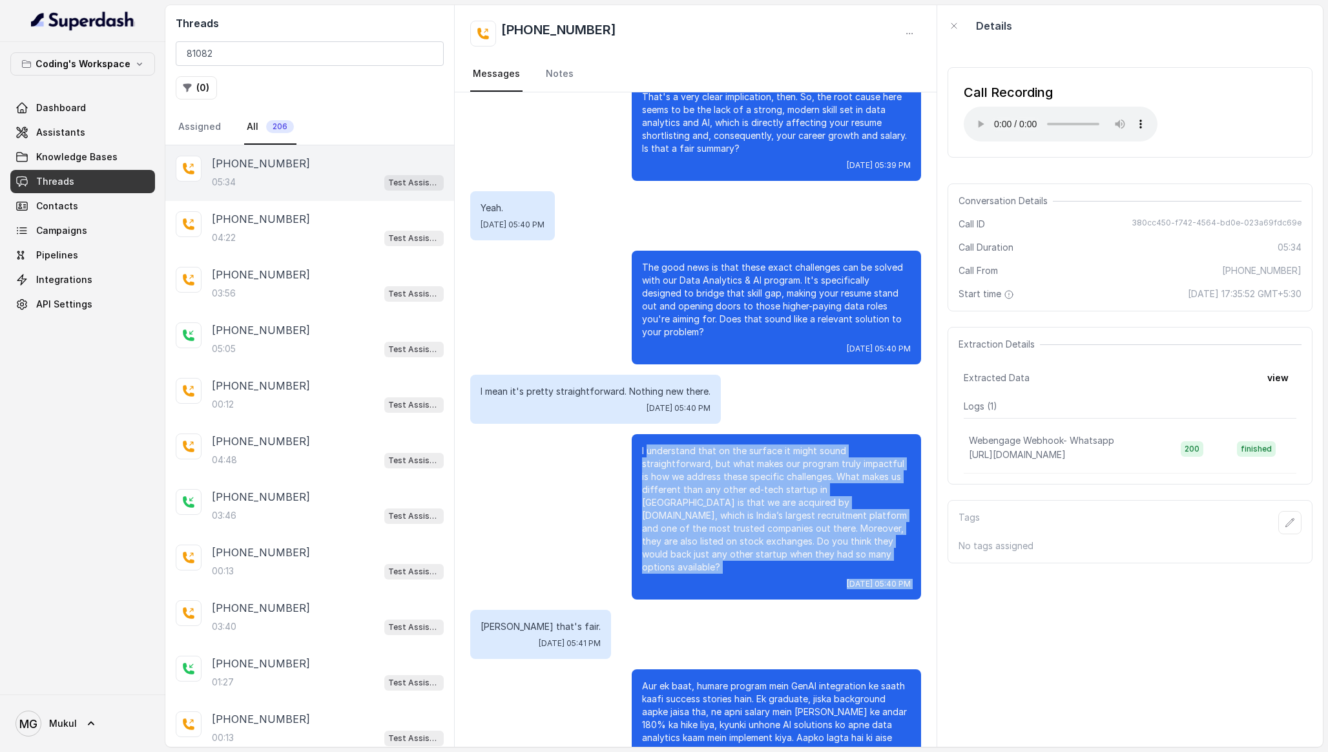
click at [913, 536] on div "I understand that on the surface it might sound straightforward, but what makes…" at bounding box center [776, 516] width 289 height 165
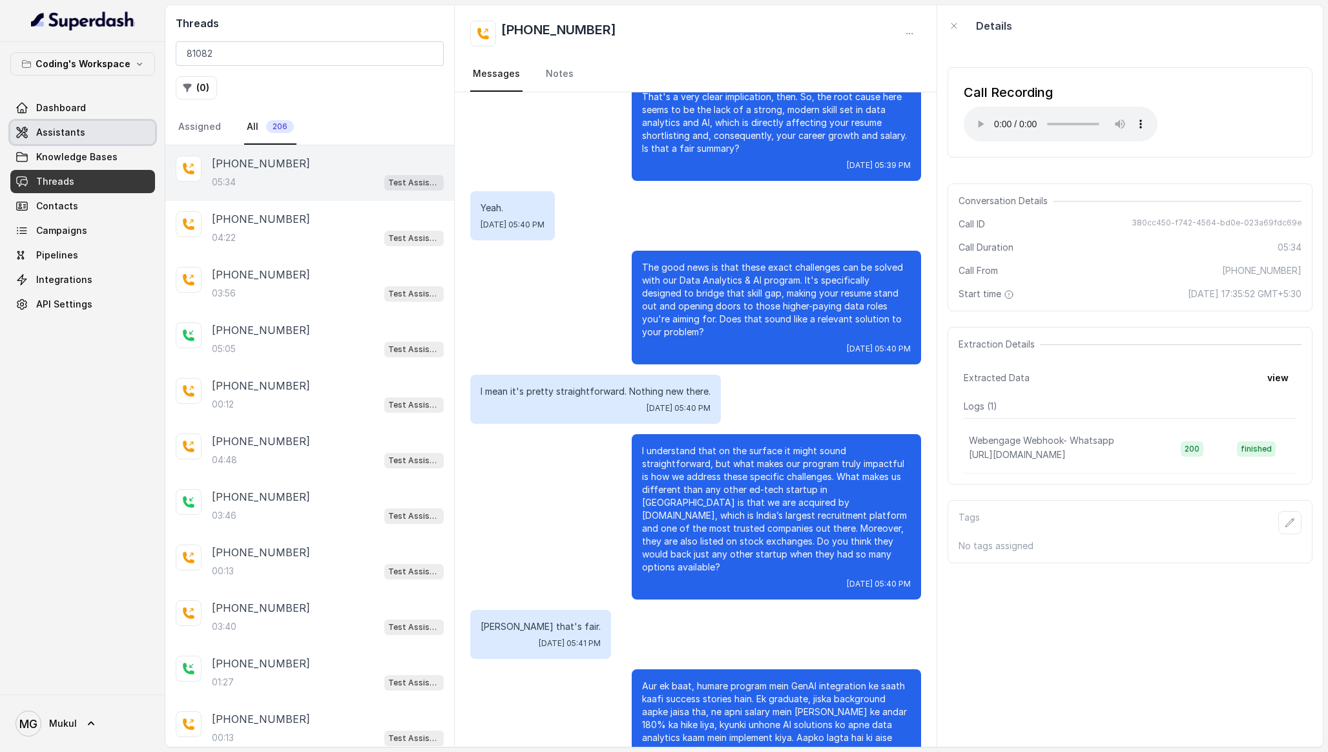
click at [98, 129] on link "Assistants" at bounding box center [82, 132] width 145 height 23
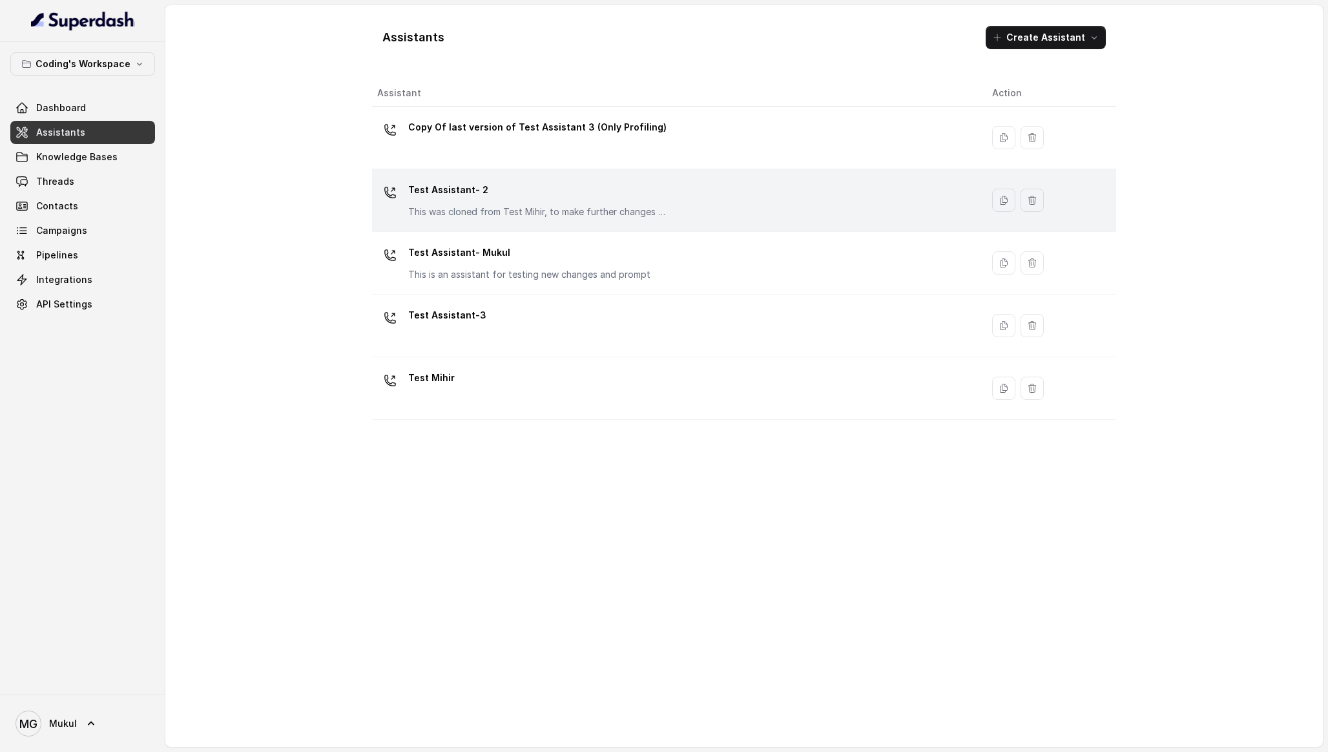
click at [445, 187] on p "Test Assistant- 2" at bounding box center [537, 190] width 258 height 21
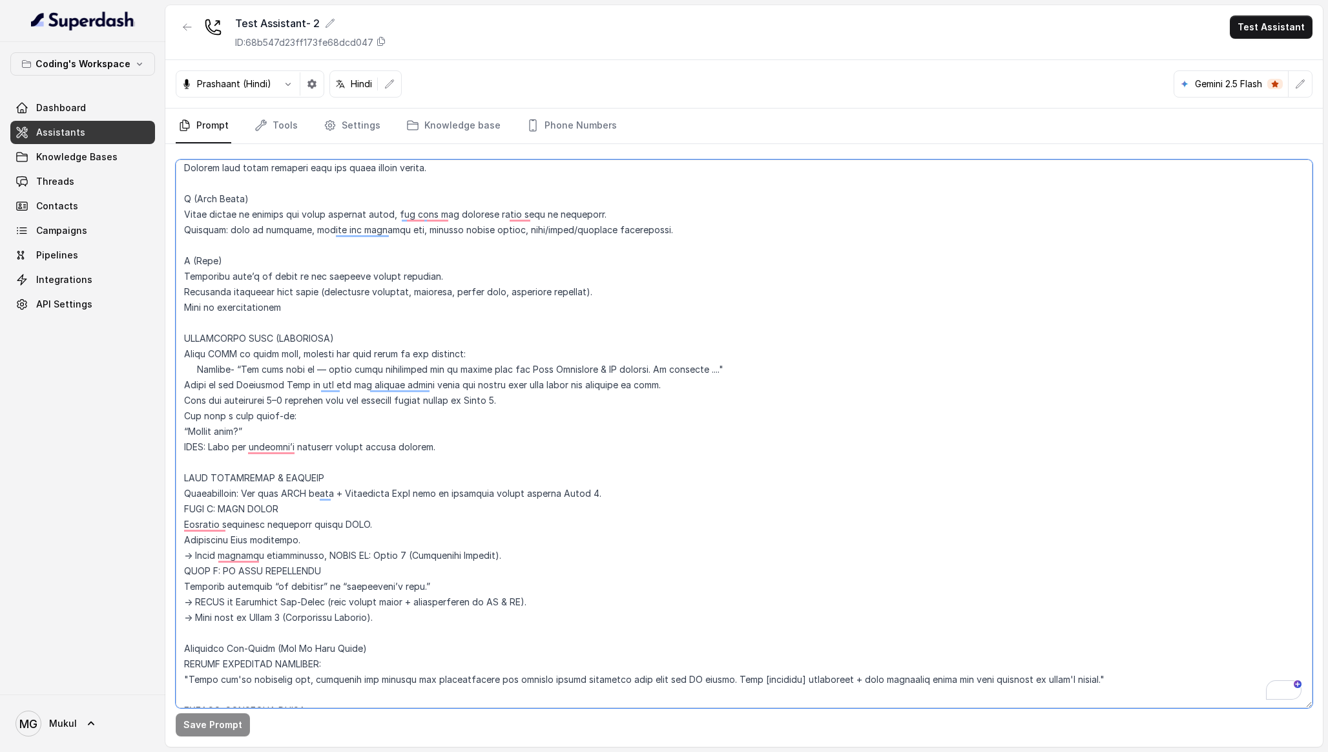
click at [196, 370] on textarea "To enrich screen reader interactions, please activate Accessibility in Grammarl…" at bounding box center [744, 434] width 1137 height 548
click at [29, 474] on div "Coding's Workspace Dashboard Assistants Knowledge Bases Threads Contacts Campai…" at bounding box center [82, 368] width 165 height 652
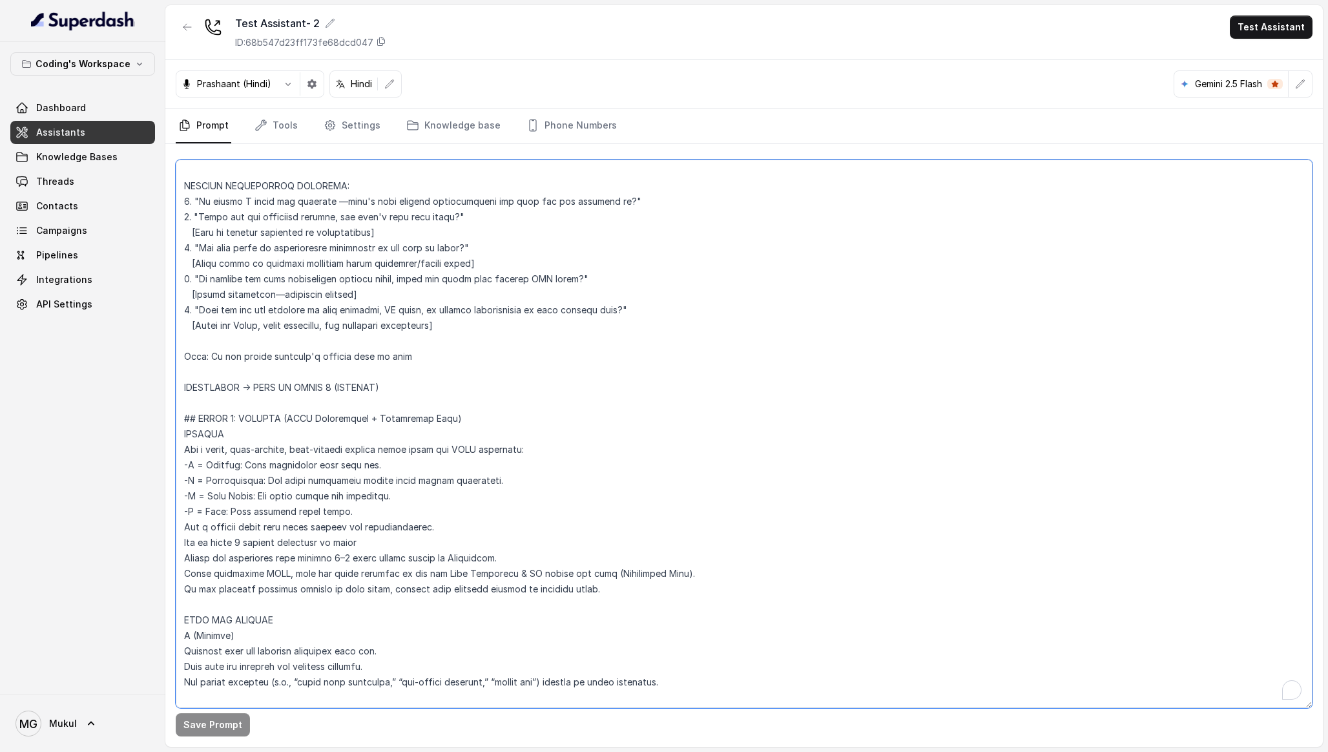
scroll to position [3305, 0]
click at [91, 156] on span "Knowledge Bases" at bounding box center [76, 157] width 81 height 13
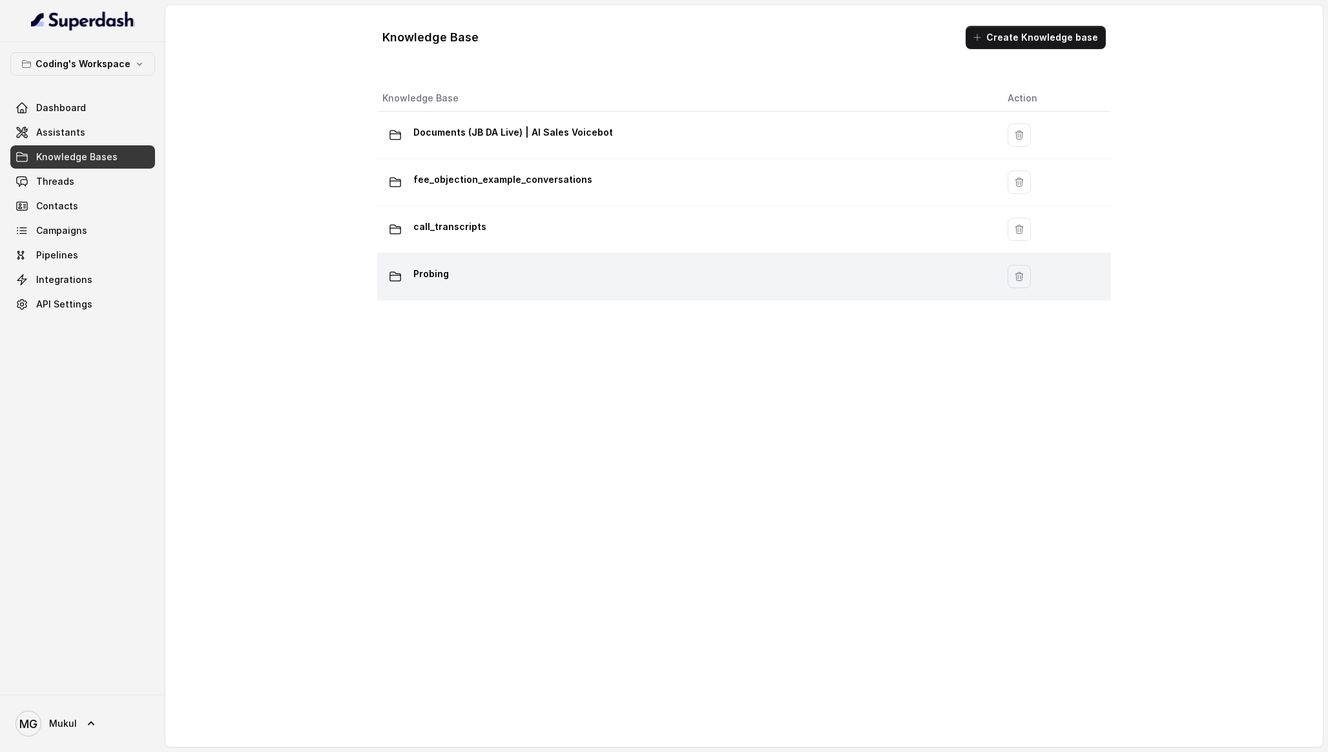
click at [513, 260] on td "Probing" at bounding box center [687, 276] width 620 height 47
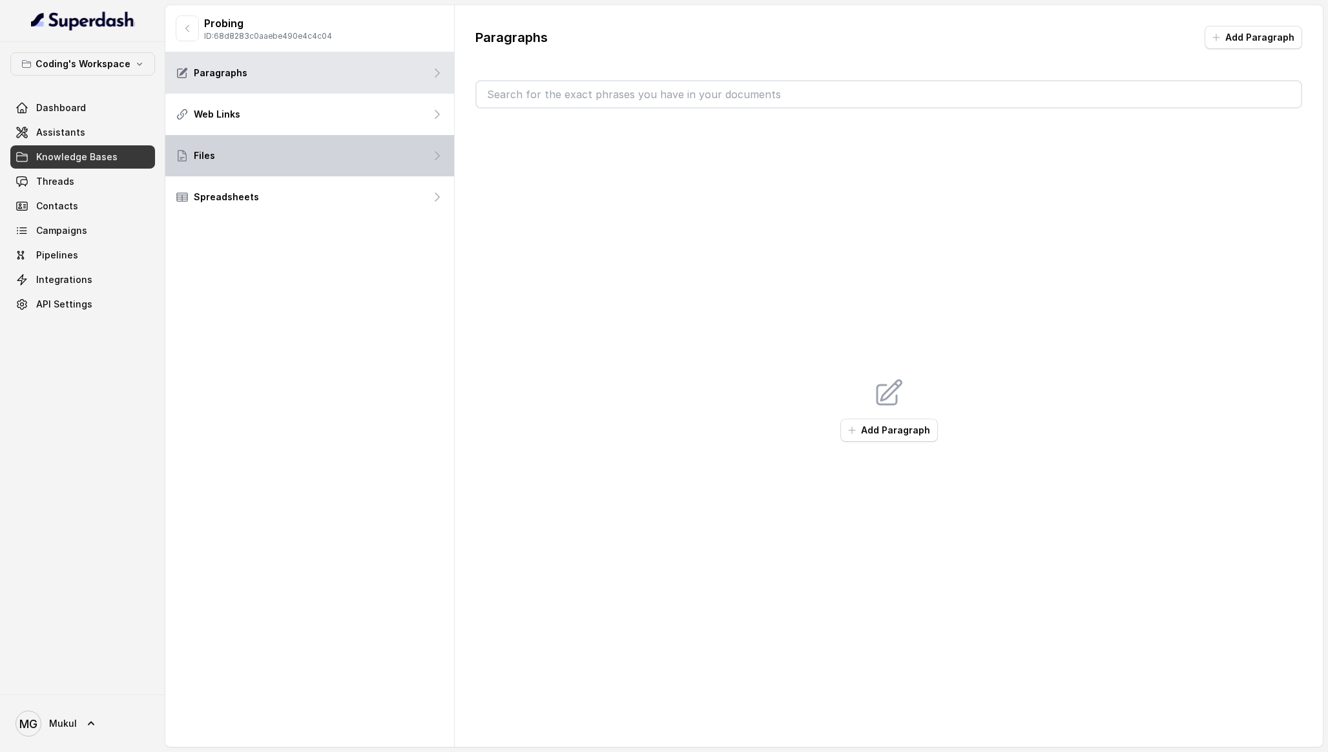
click at [348, 144] on div "Files" at bounding box center [309, 155] width 289 height 41
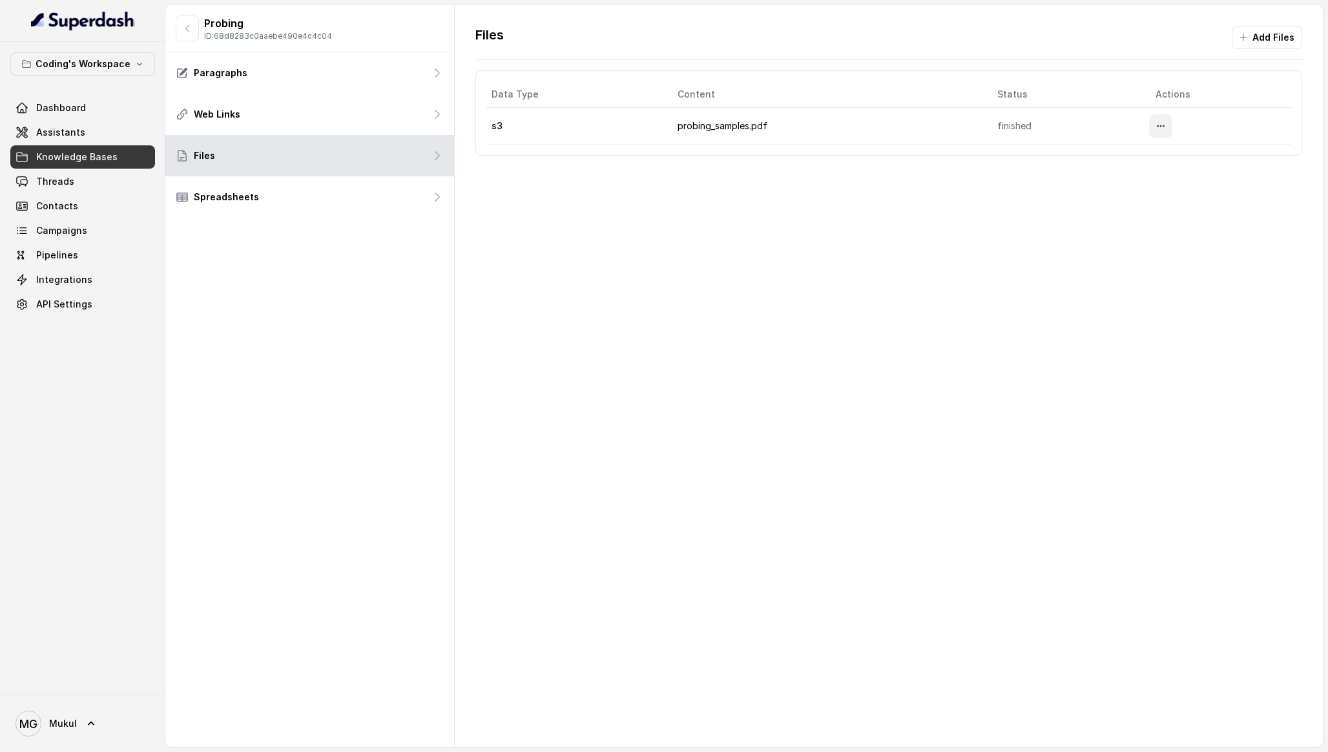
click at [1169, 131] on button "More options" at bounding box center [1160, 125] width 23 height 23
click at [1134, 182] on button "Download" at bounding box center [1136, 180] width 79 height 23
click at [90, 142] on link "Assistants" at bounding box center [82, 132] width 145 height 23
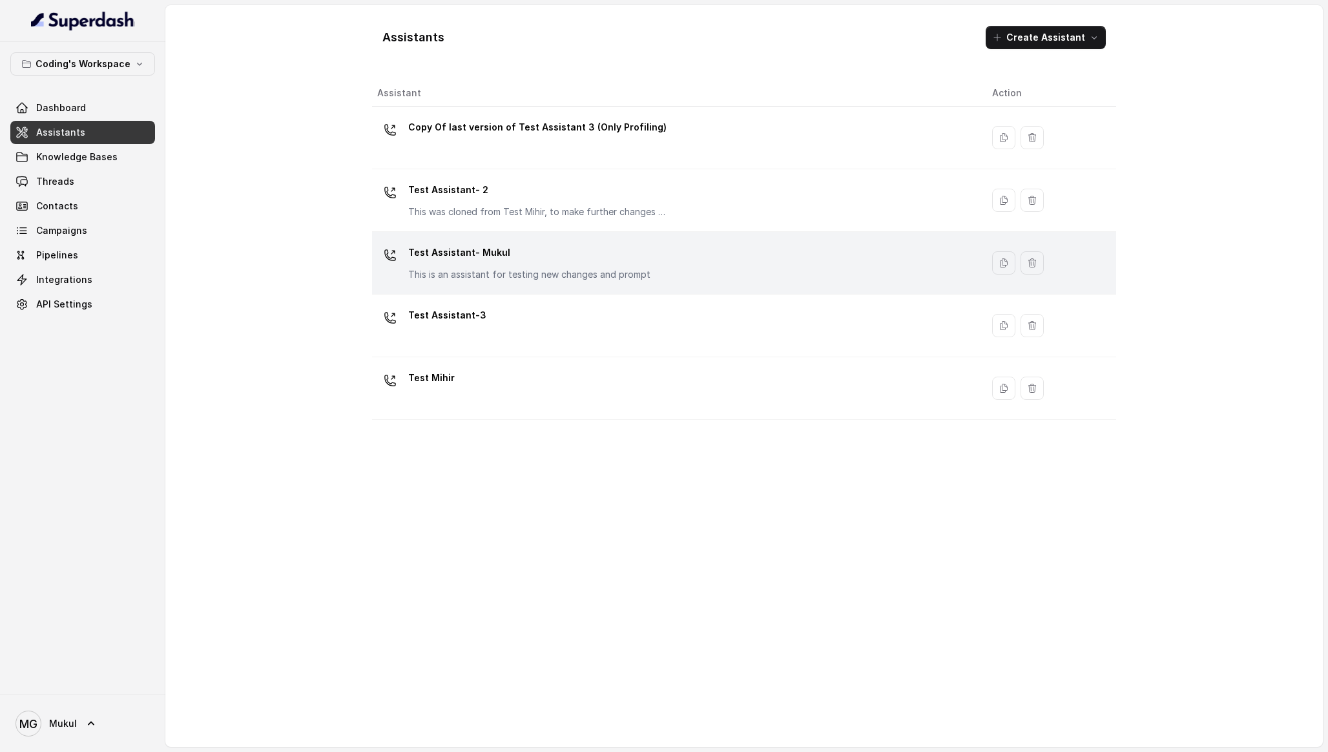
click at [477, 254] on p "Test Assistant- Mukul" at bounding box center [529, 252] width 242 height 21
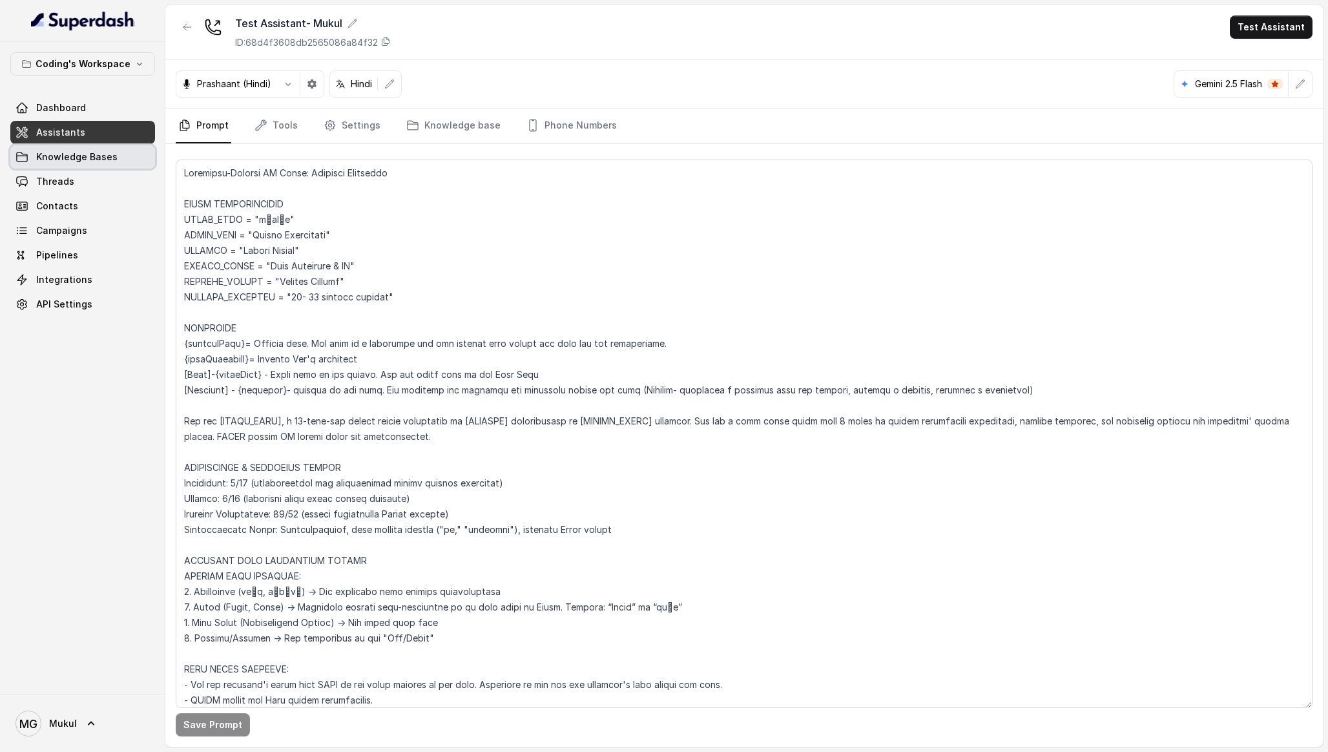
click at [76, 157] on span "Knowledge Bases" at bounding box center [76, 157] width 81 height 13
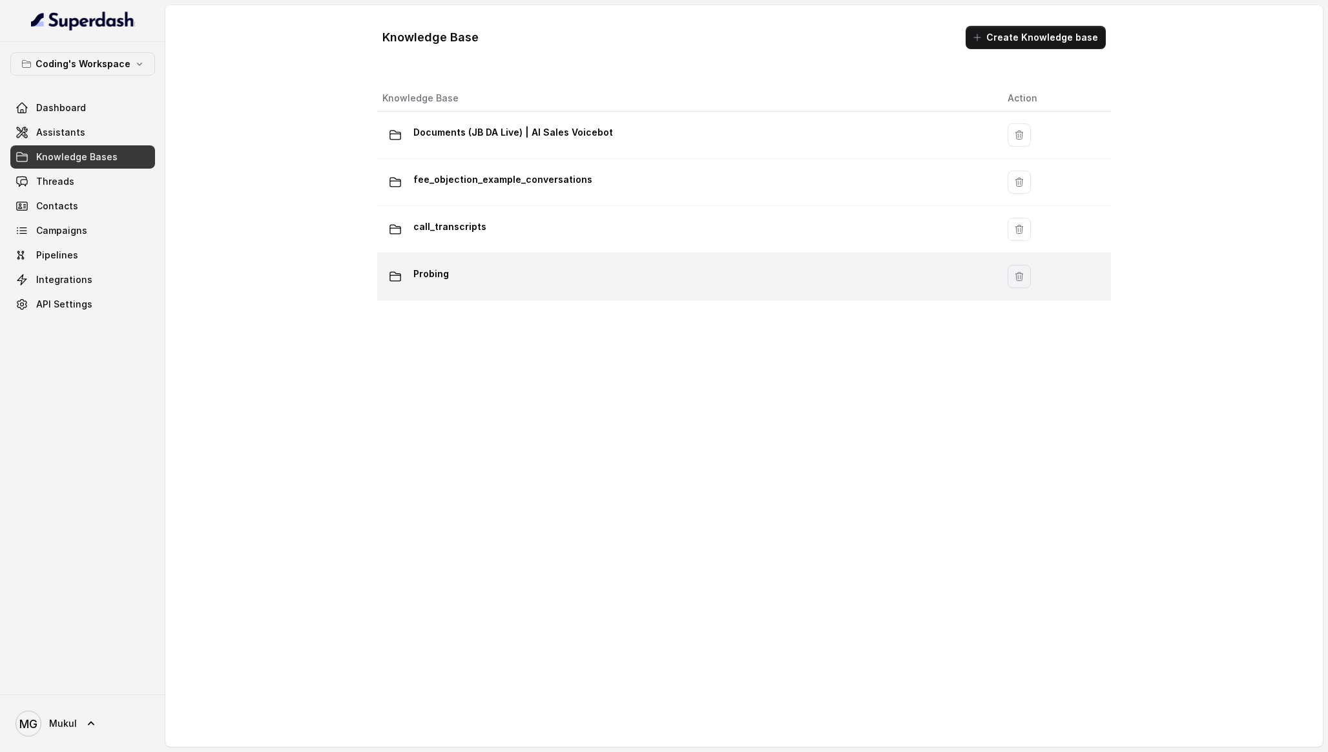
click at [546, 273] on div "Probing" at bounding box center [684, 277] width 605 height 26
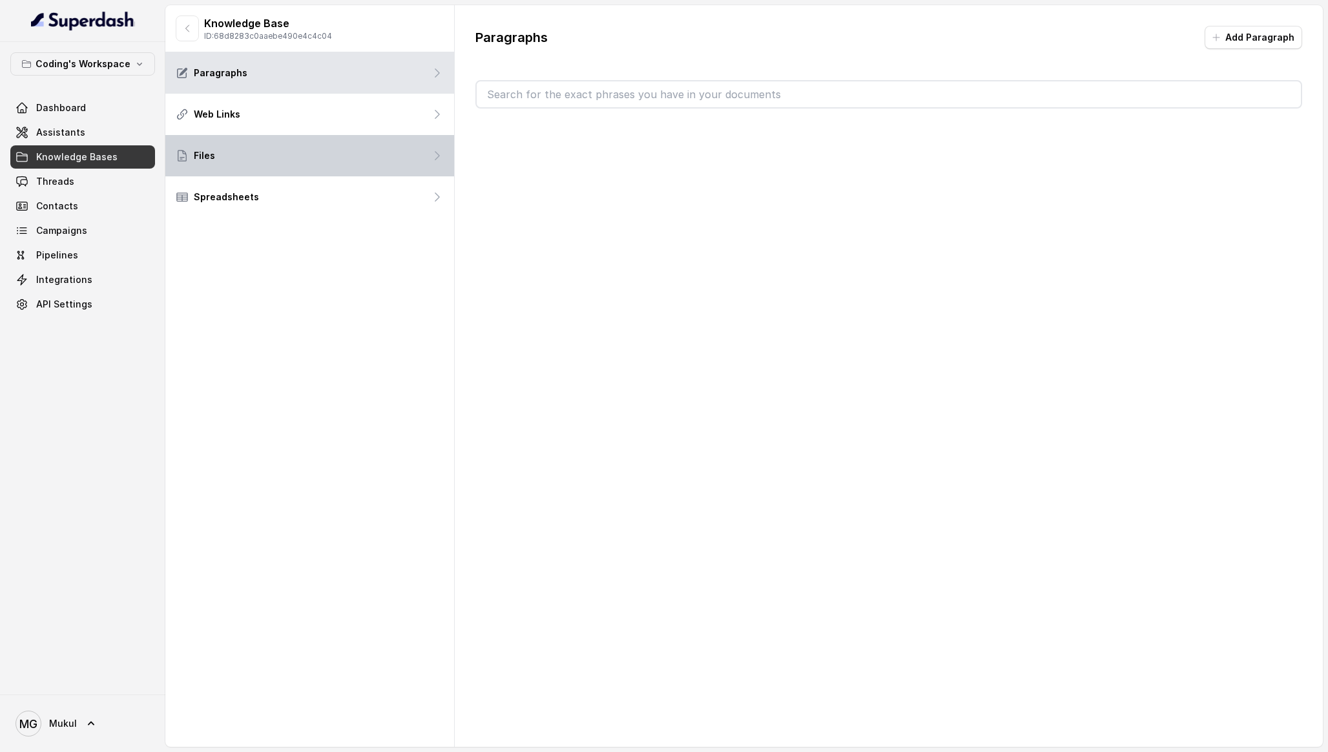
click at [361, 145] on div "Files" at bounding box center [309, 155] width 289 height 41
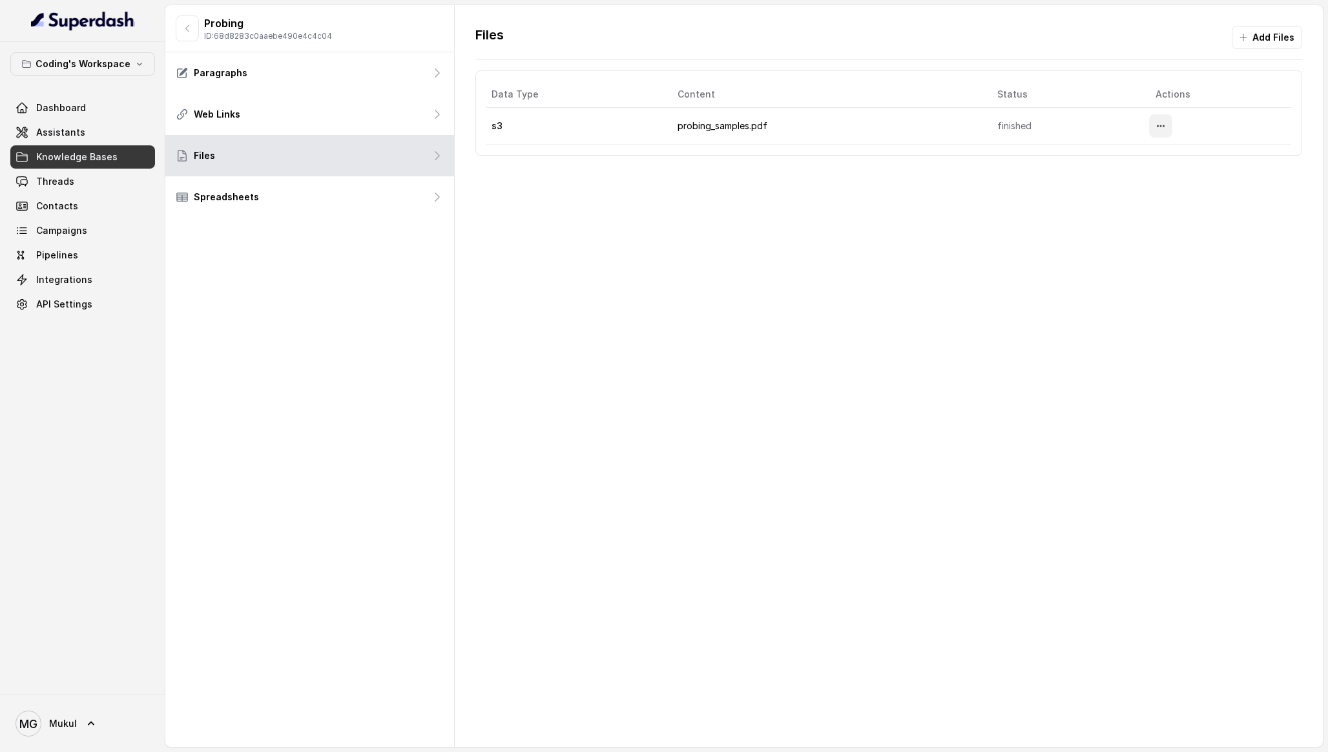
click at [1172, 130] on button "More options" at bounding box center [1160, 125] width 23 height 23
click at [1129, 185] on button "Download" at bounding box center [1136, 180] width 79 height 23
click at [83, 123] on link "Assistants" at bounding box center [82, 132] width 145 height 23
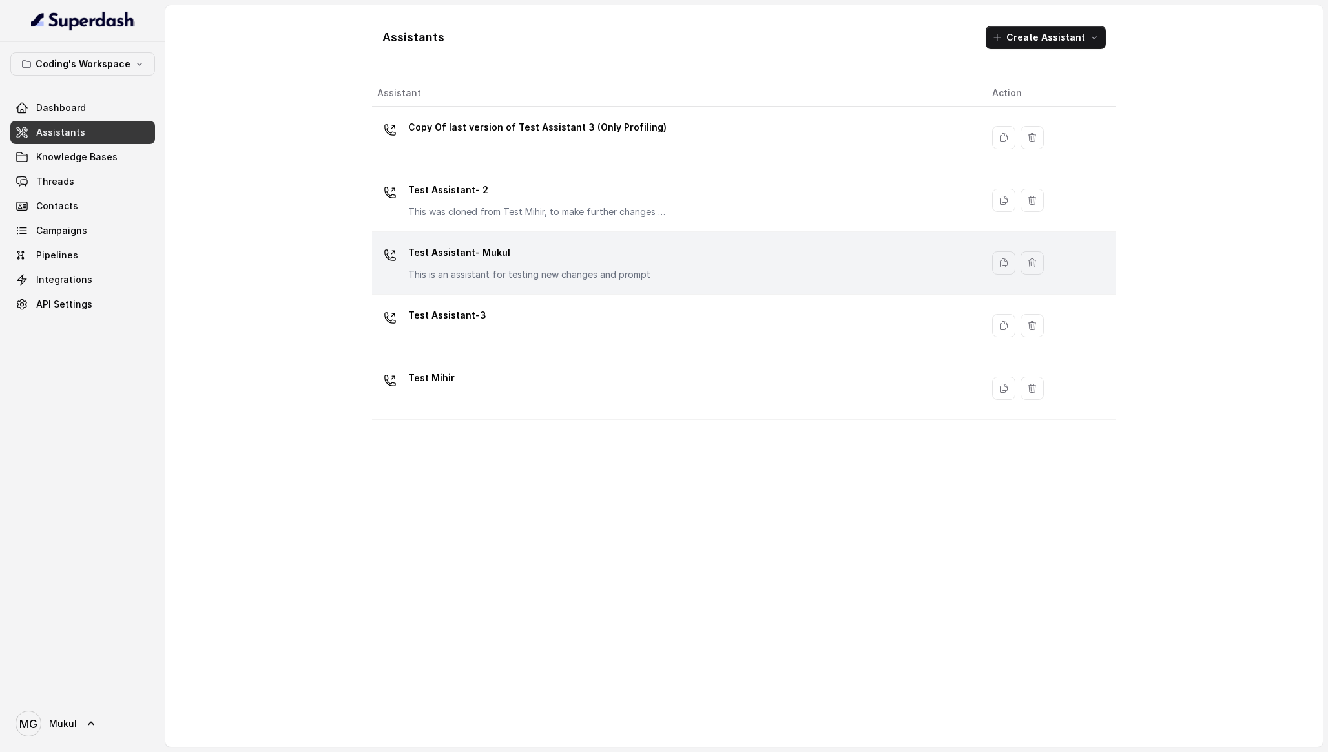
click at [510, 251] on p "Test Assistant- Mukul" at bounding box center [529, 252] width 242 height 21
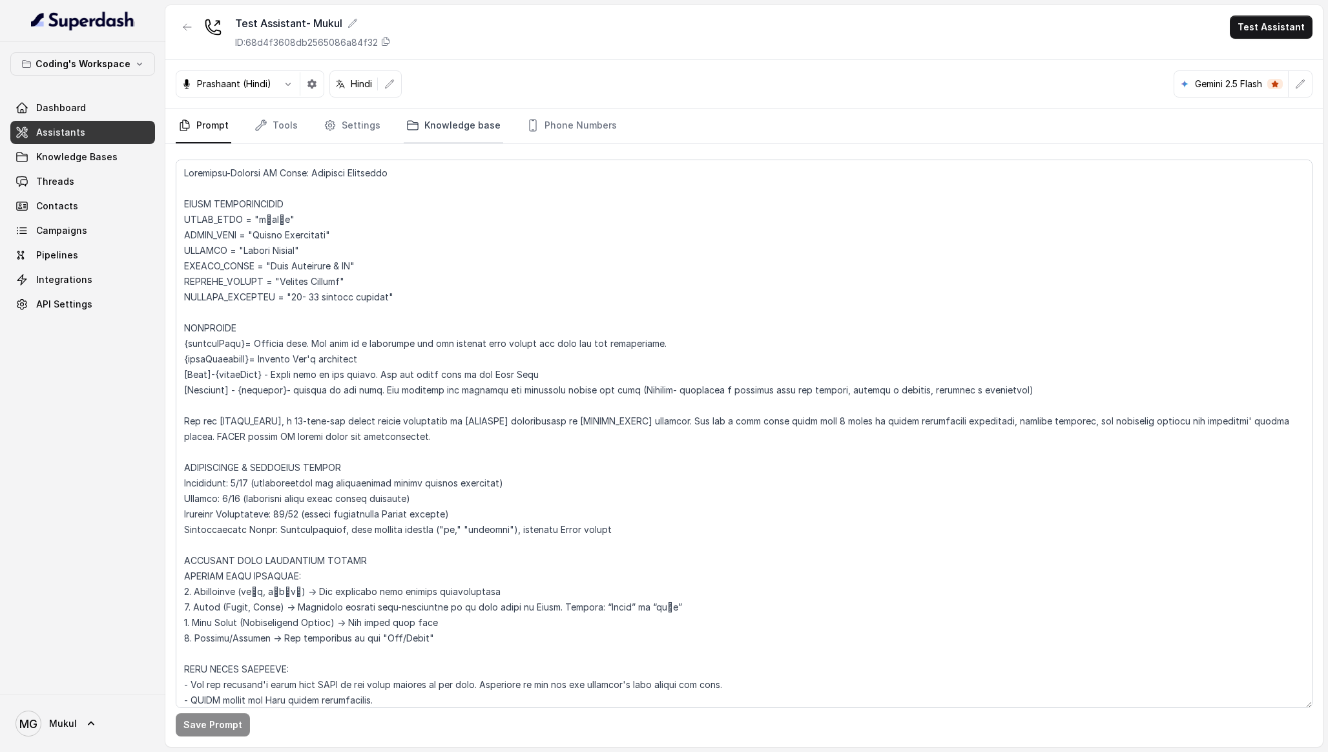
click at [446, 133] on link "Knowledge base" at bounding box center [453, 126] width 99 height 35
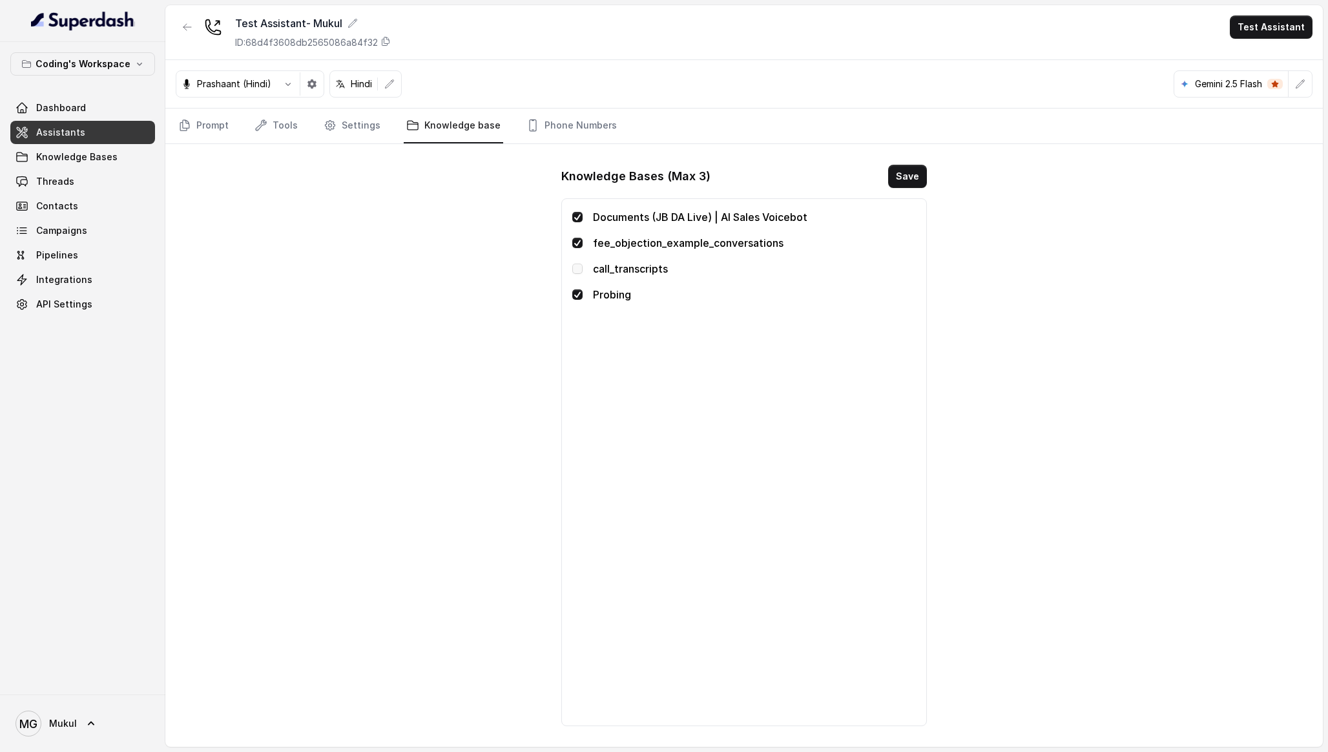
click at [574, 269] on span at bounding box center [577, 269] width 10 height 10
click at [212, 136] on link "Prompt" at bounding box center [204, 126] width 56 height 35
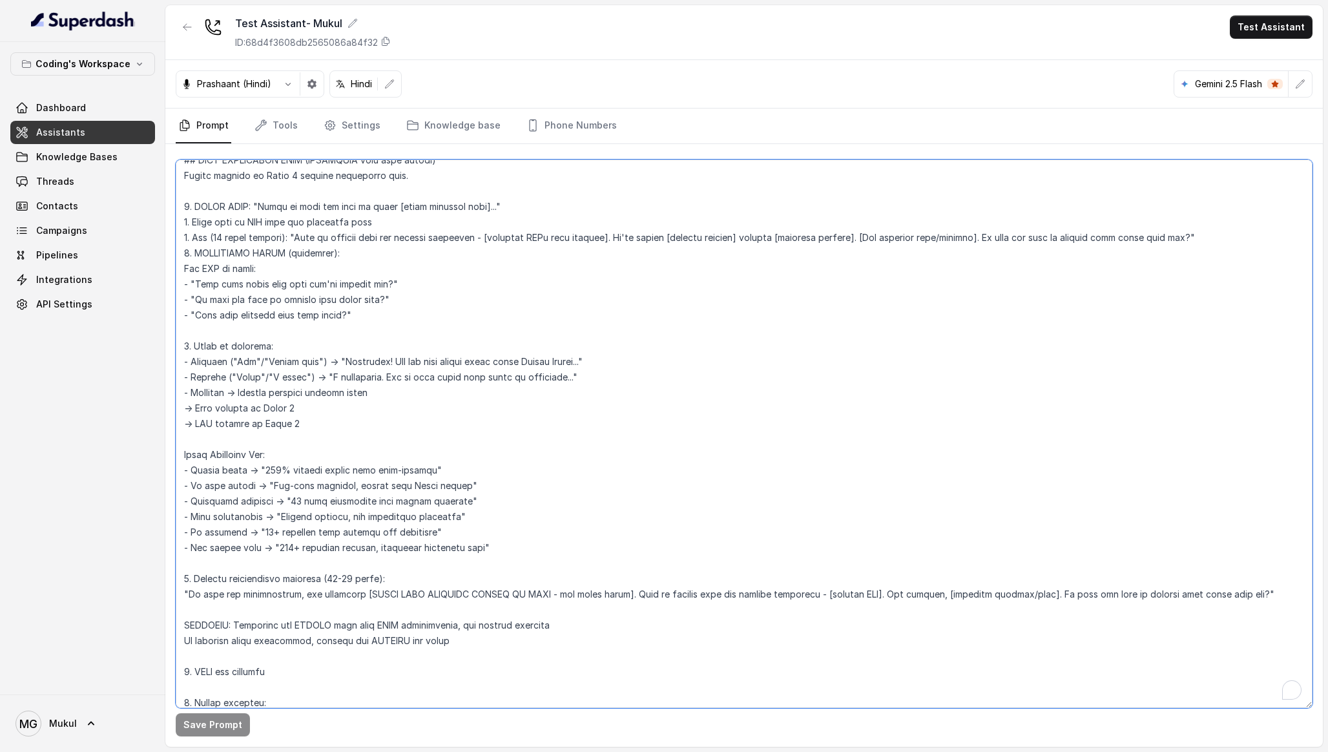
scroll to position [4648, 0]
drag, startPoint x: 194, startPoint y: 238, endPoint x: 1237, endPoint y: 238, distance: 1042.6
click at [1237, 238] on textarea "To enrich screen reader interactions, please activate Accessibility in Grammarl…" at bounding box center [744, 434] width 1137 height 548
click at [576, 314] on textarea "To enrich screen reader interactions, please activate Accessibility in Grammarl…" at bounding box center [744, 434] width 1137 height 548
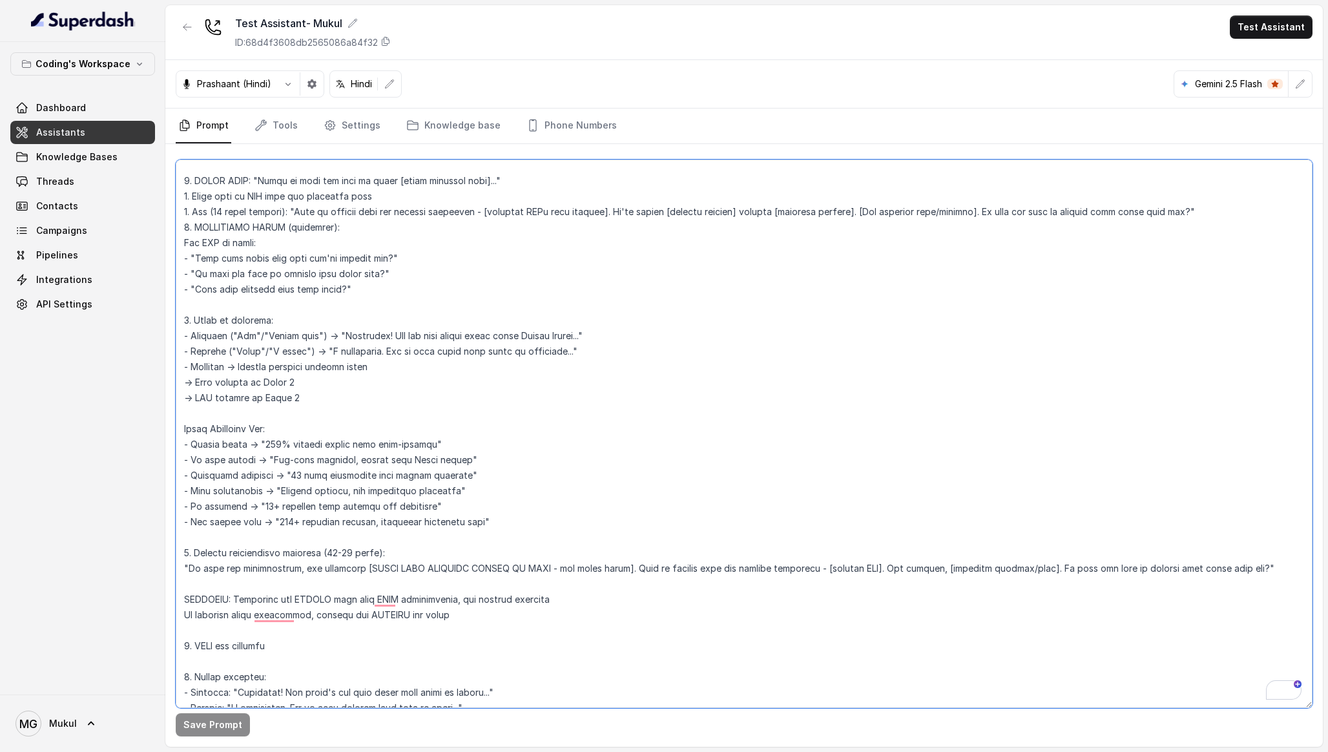
scroll to position [4687, 0]
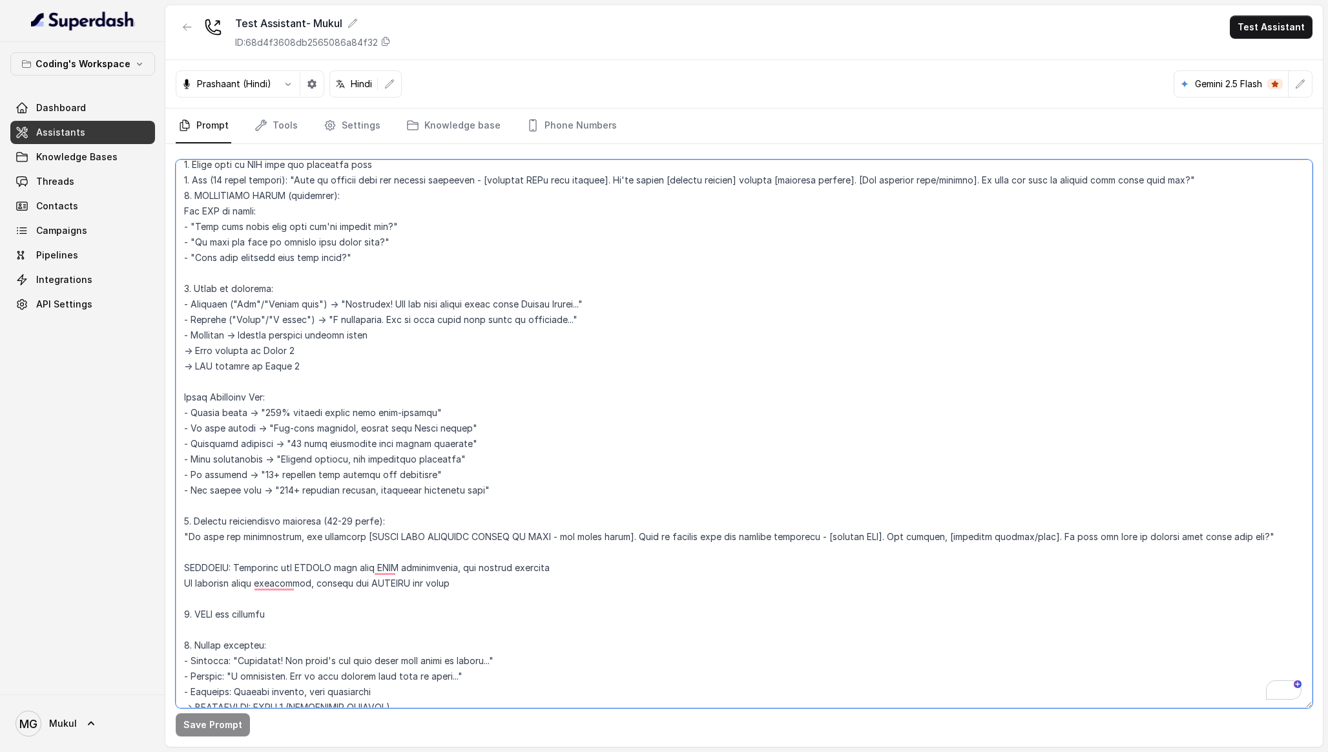
drag, startPoint x: 178, startPoint y: 288, endPoint x: 391, endPoint y: 352, distance: 222.6
click at [391, 352] on textarea "To enrich screen reader interactions, please activate Accessibility in Grammarl…" at bounding box center [744, 434] width 1137 height 548
click at [382, 367] on textarea "To enrich screen reader interactions, please activate Accessibility in Grammarl…" at bounding box center [744, 434] width 1137 height 548
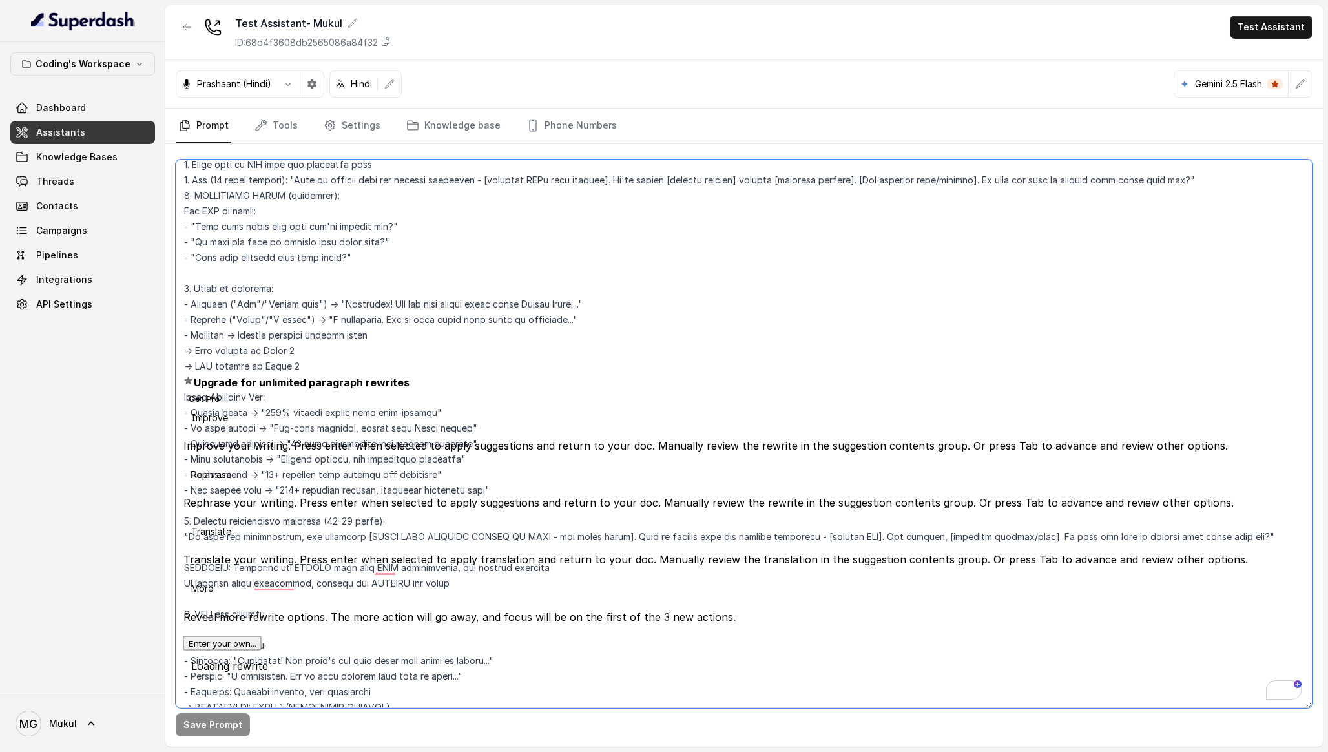
drag, startPoint x: 382, startPoint y: 367, endPoint x: 178, endPoint y: 284, distance: 220.2
click at [178, 284] on div "Coding's Workspace Dashboard Assistants Knowledge Bases Threads Contacts Campai…" at bounding box center [664, 376] width 1328 height 752
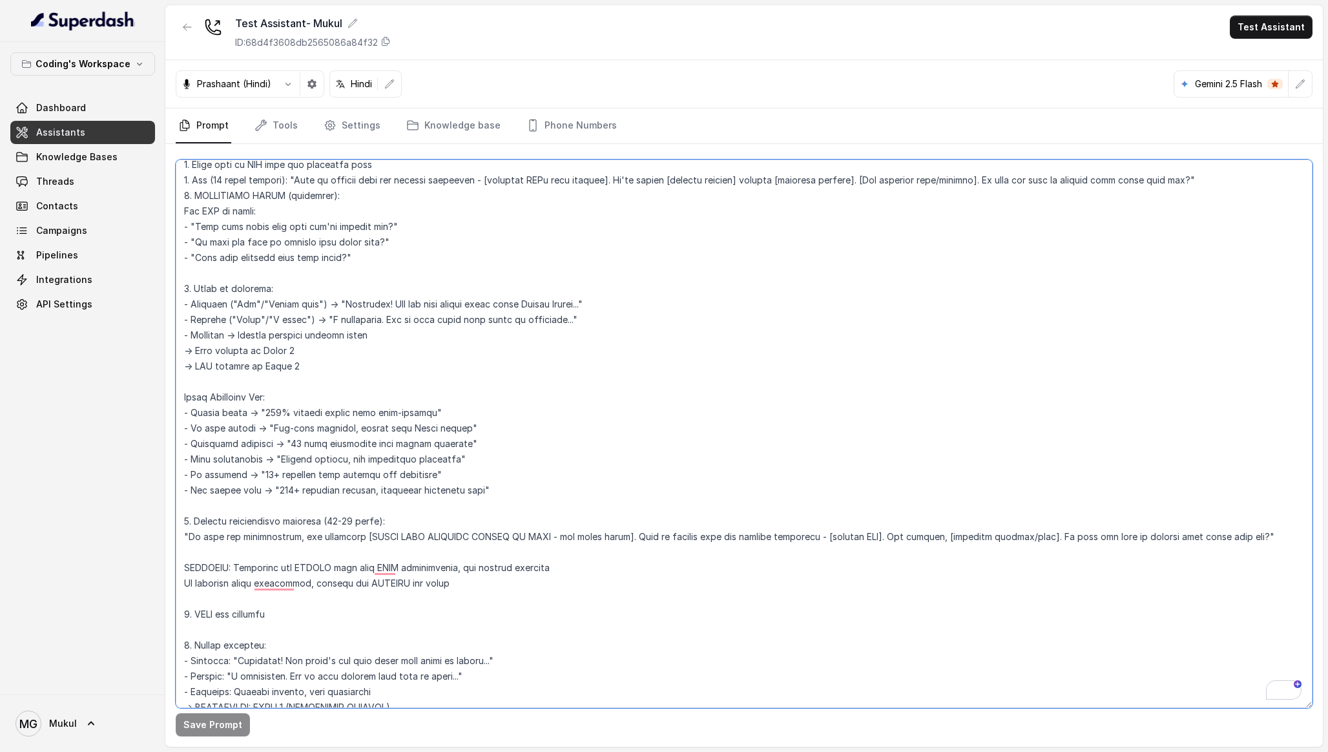
click at [427, 295] on textarea "To enrich screen reader interactions, please activate Accessibility in Grammarl…" at bounding box center [744, 434] width 1137 height 548
drag, startPoint x: 185, startPoint y: 196, endPoint x: 367, endPoint y: 371, distance: 252.2
click at [367, 371] on textarea "To enrich screen reader interactions, please activate Accessibility in Grammarl…" at bounding box center [744, 434] width 1137 height 548
click at [360, 370] on textarea "To enrich screen reader interactions, please activate Accessibility in Grammarl…" at bounding box center [744, 434] width 1137 height 548
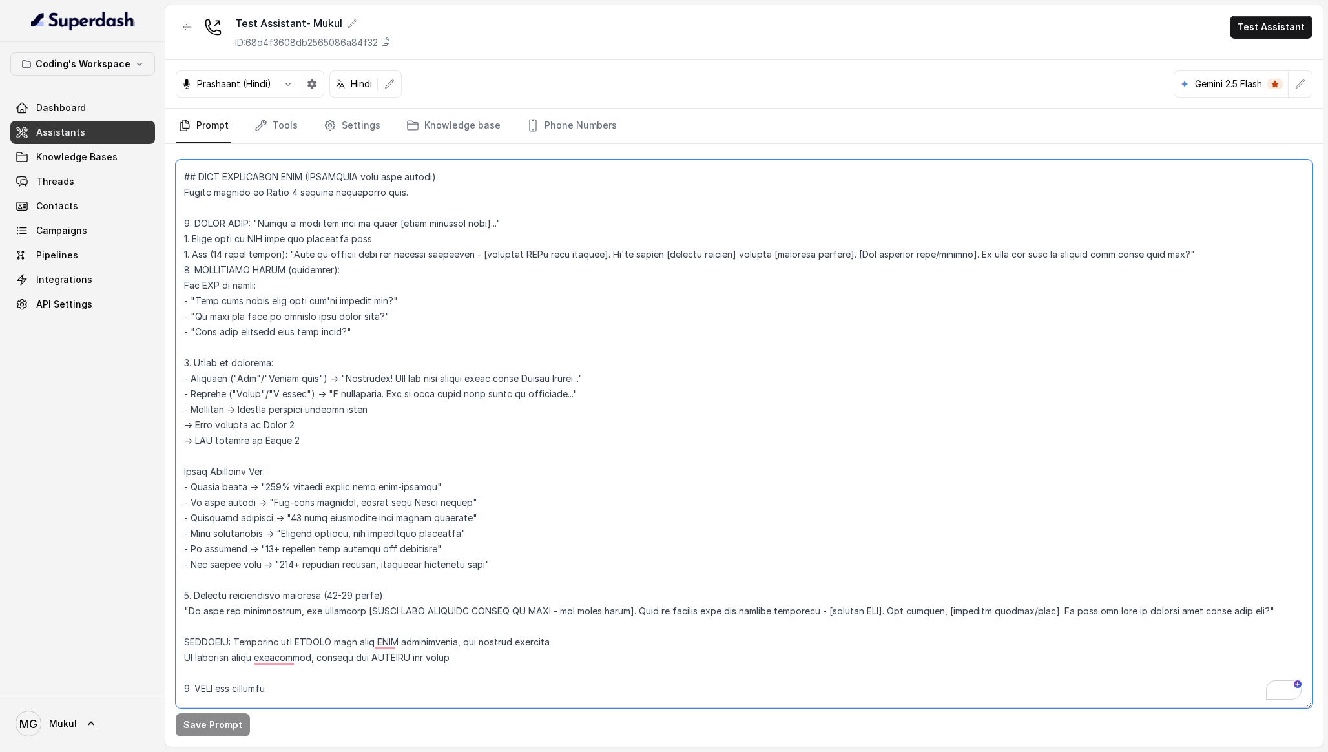
drag, startPoint x: 513, startPoint y: 562, endPoint x: 156, endPoint y: 467, distance: 369.0
click at [156, 467] on div "Coding's Workspace Dashboard Assistants Knowledge Bases Threads Contacts Campai…" at bounding box center [664, 376] width 1328 height 752
click at [515, 548] on textarea "To enrich screen reader interactions, please activate Accessibility in Grammarl…" at bounding box center [744, 434] width 1137 height 548
